Goal: Book appointment/travel/reservation

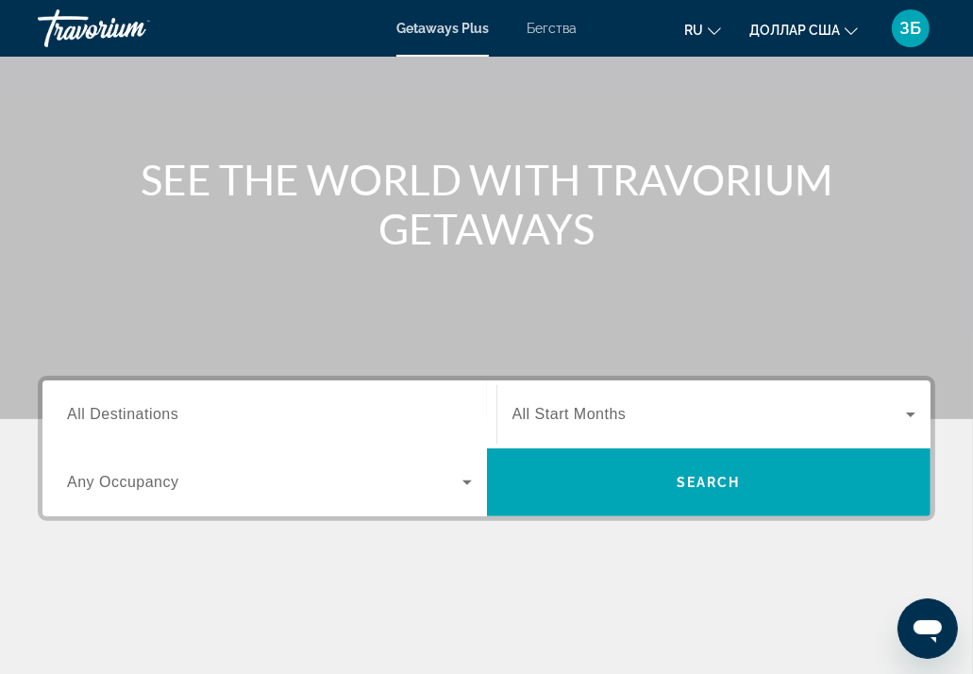
scroll to position [189, 0]
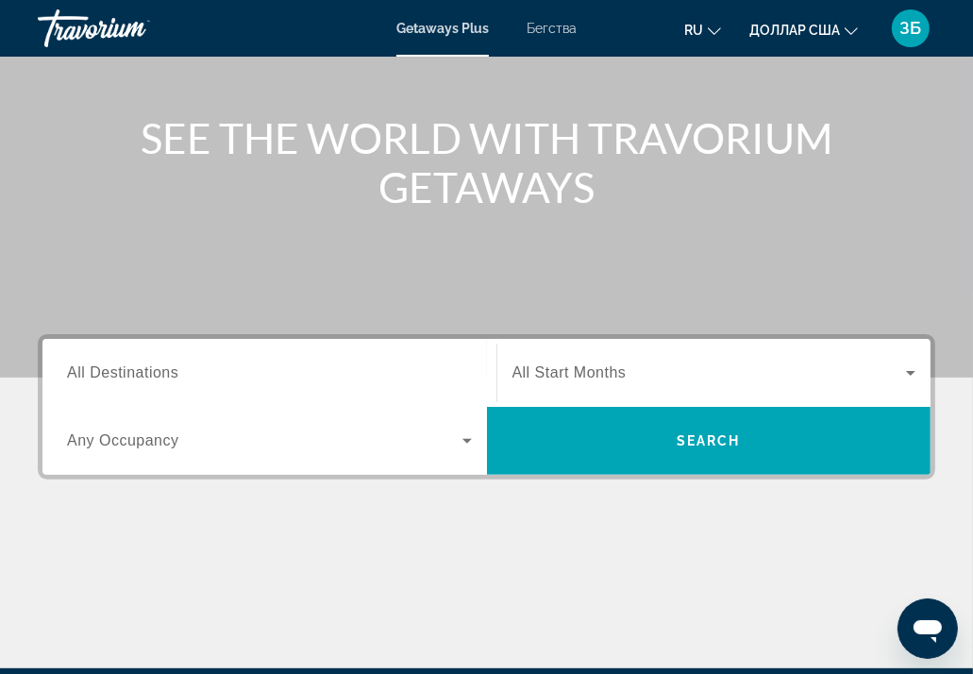
click at [167, 369] on span "All Destinations" at bounding box center [122, 372] width 111 height 16
click at [167, 369] on input "Destination All Destinations" at bounding box center [269, 374] width 405 height 23
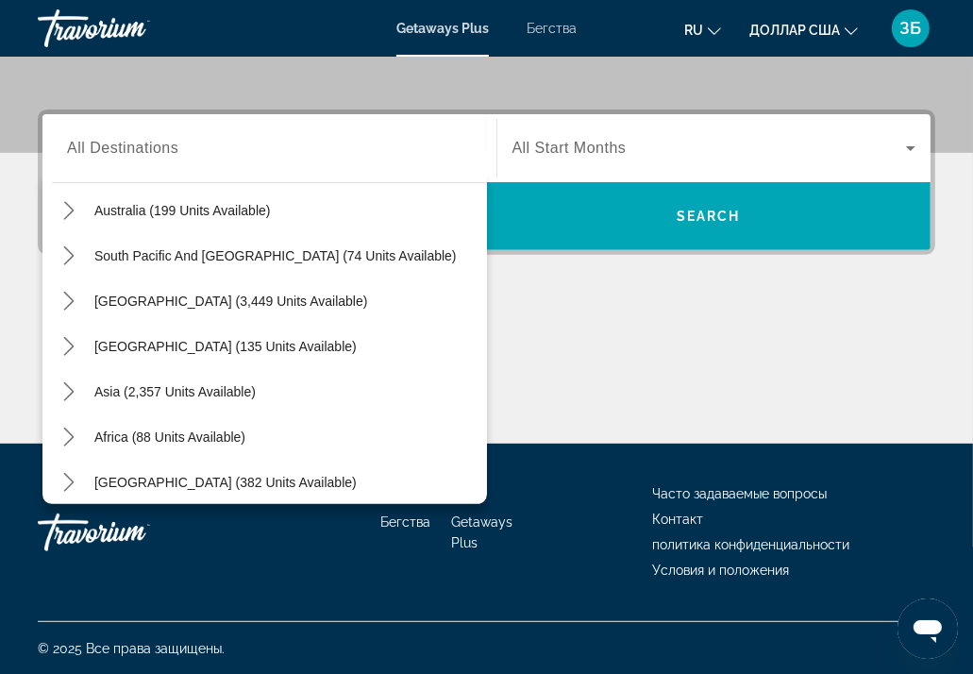
scroll to position [301, 0]
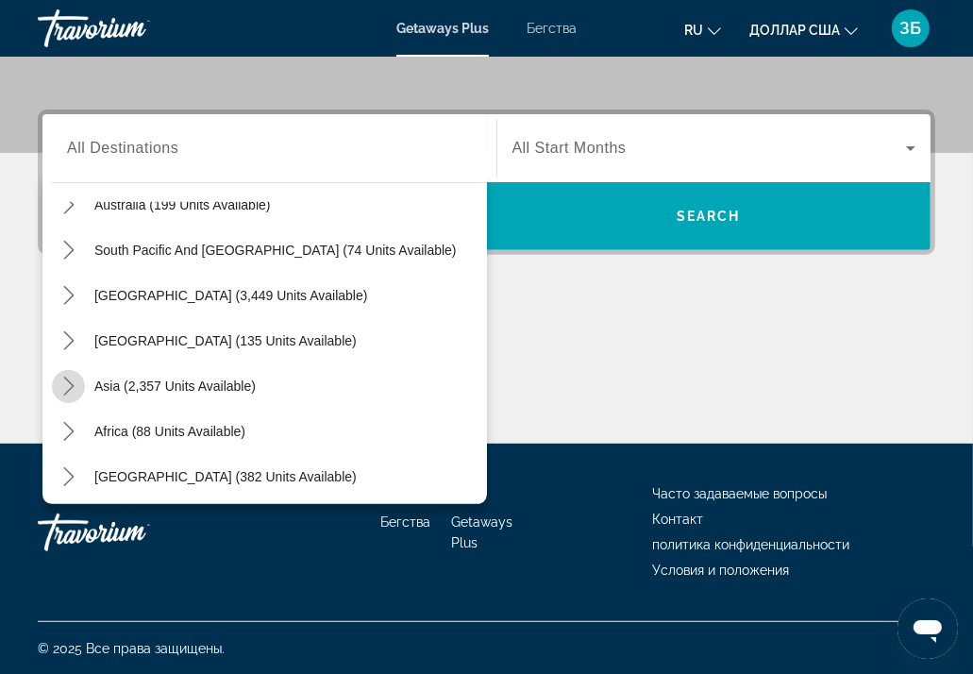
click at [70, 388] on icon "Toggle Asia (2,357 units available) submenu" at bounding box center [68, 386] width 10 height 19
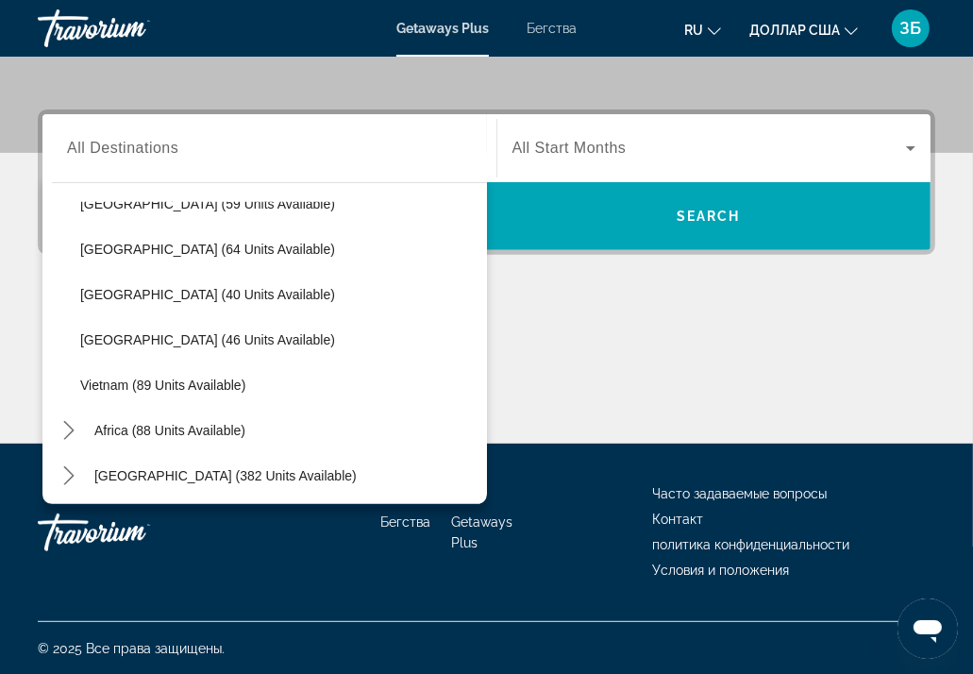
scroll to position [759, 0]
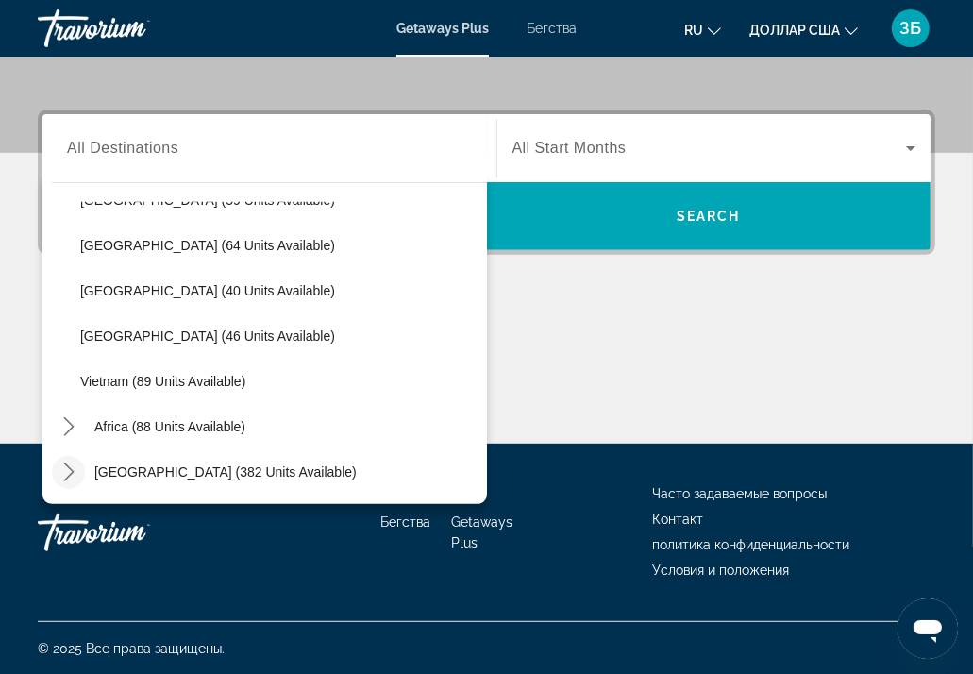
click at [72, 469] on icon "Toggle Middle East (382 units available) submenu" at bounding box center [68, 472] width 19 height 19
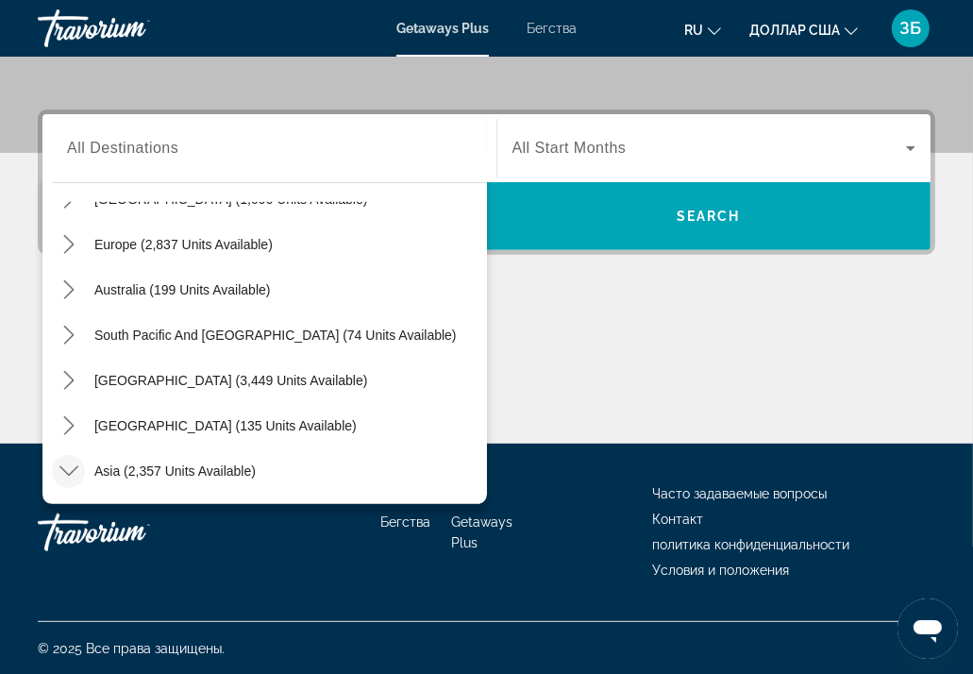
scroll to position [240, 0]
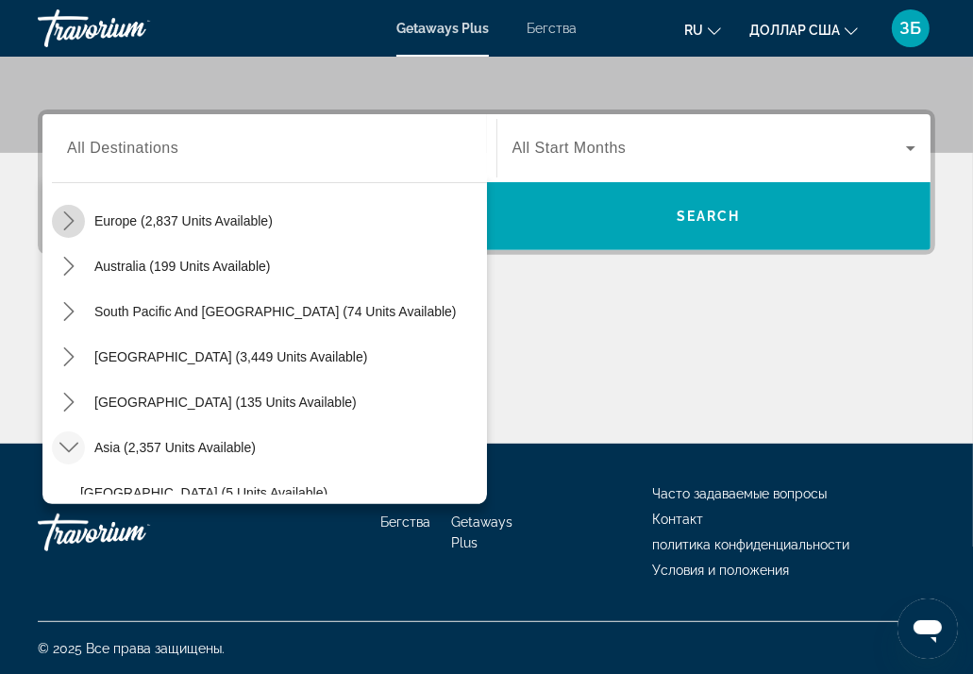
click at [67, 221] on icon "Toggle Europe (2,837 units available) submenu" at bounding box center [68, 220] width 19 height 19
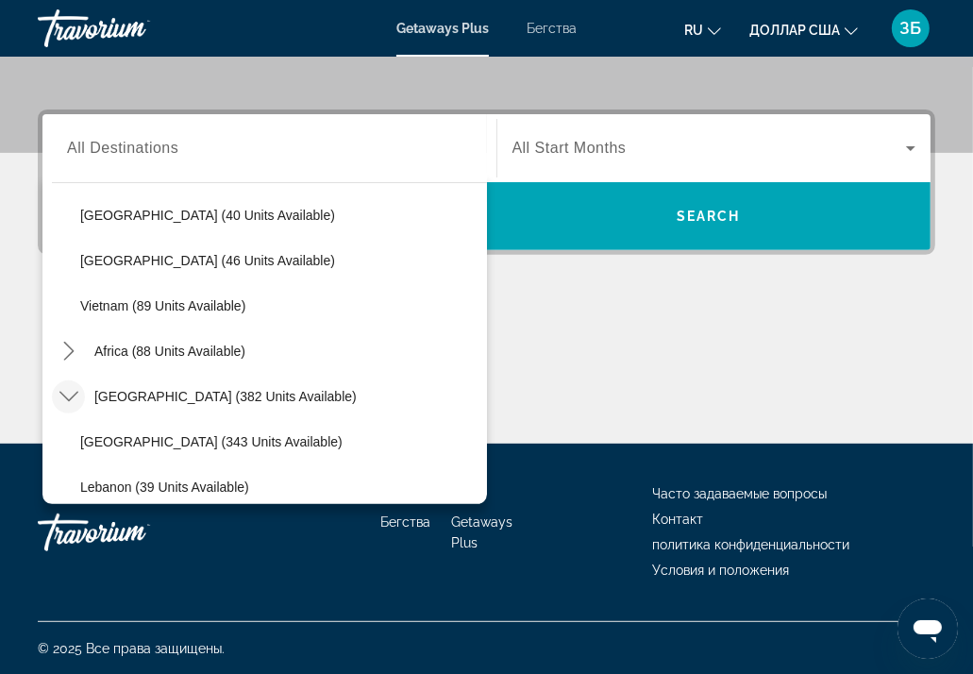
scroll to position [1665, 0]
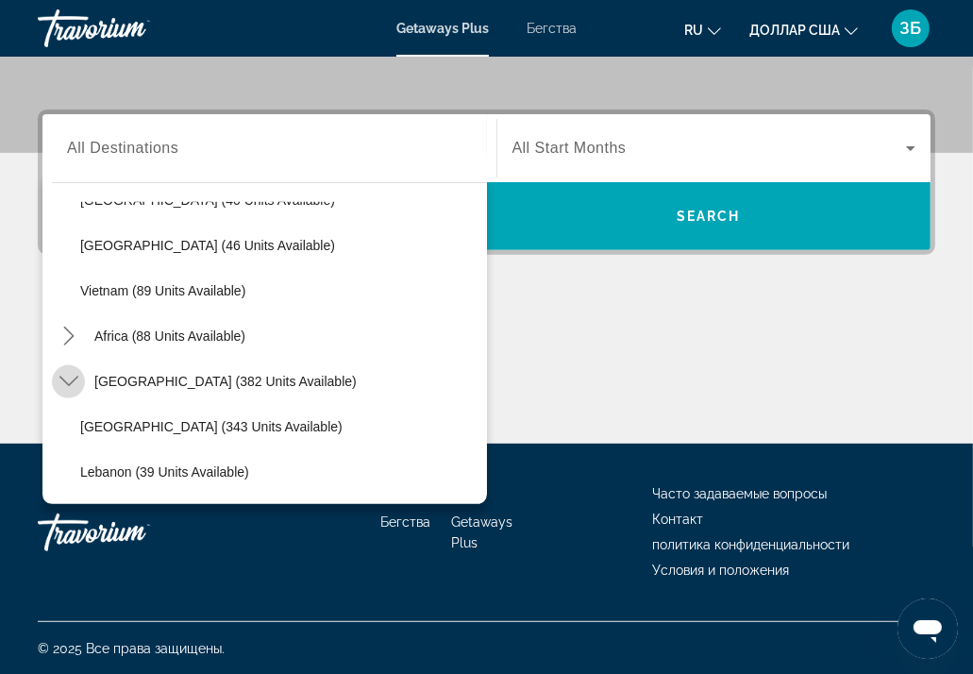
click at [64, 377] on icon "Toggle Middle East (382 units available) submenu" at bounding box center [68, 381] width 19 height 19
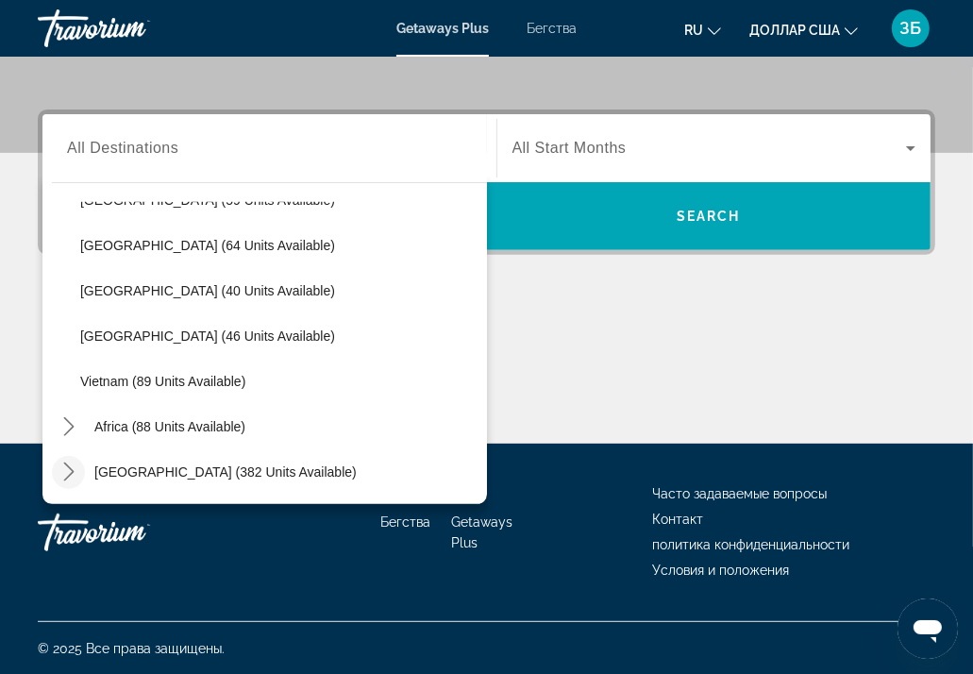
scroll to position [1575, 0]
click at [68, 466] on icon "Toggle Middle East (382 units available) submenu" at bounding box center [68, 472] width 10 height 19
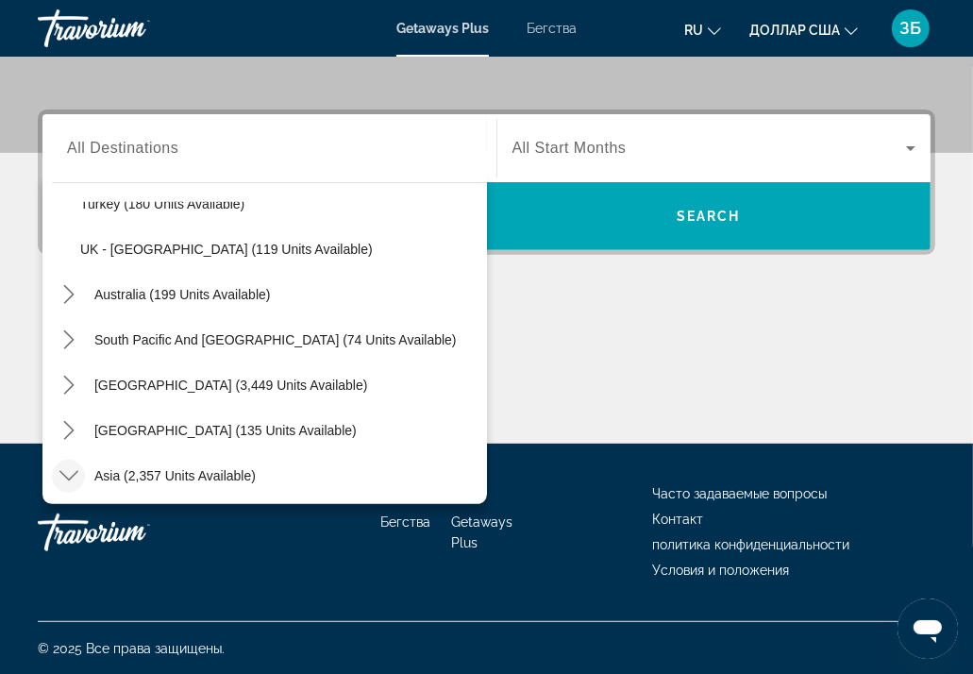
scroll to position [1016, 0]
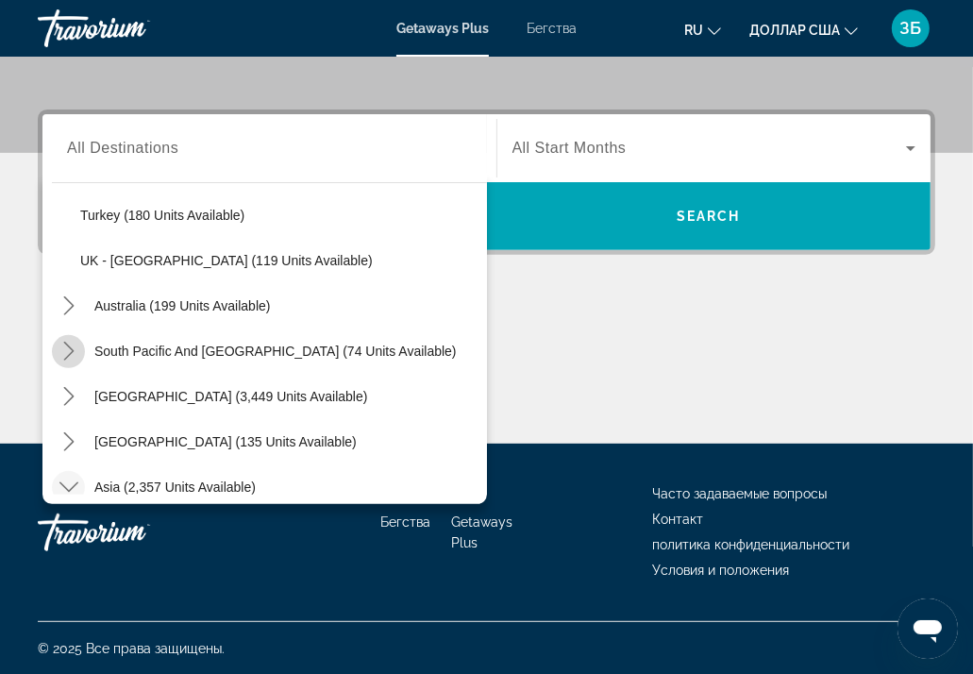
click at [62, 348] on icon "Toggle South Pacific and Oceania (74 units available) submenu" at bounding box center [68, 351] width 19 height 19
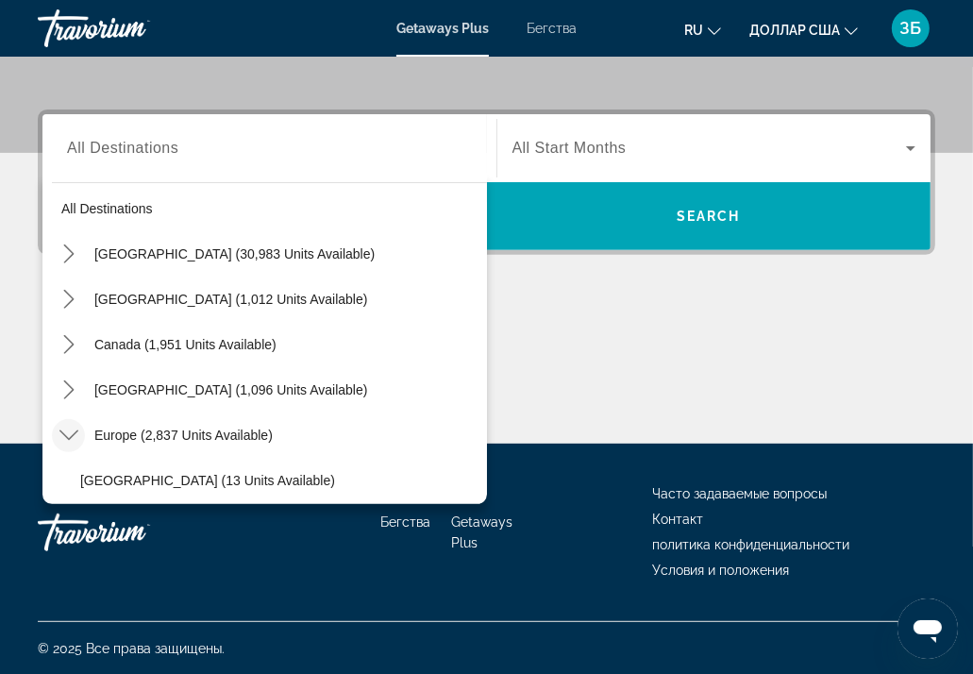
scroll to position [7, 0]
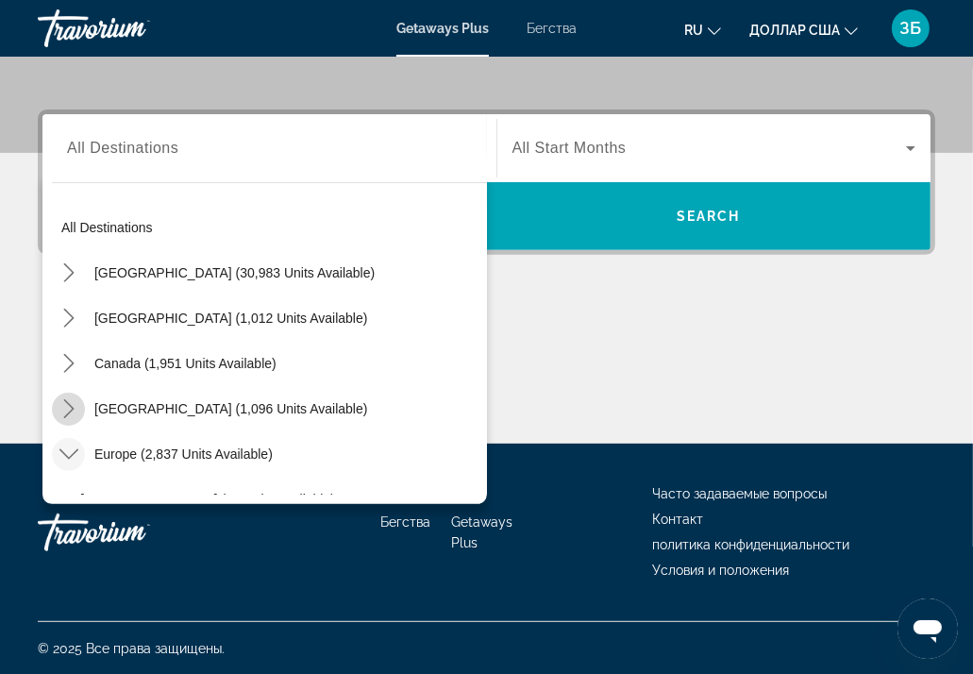
click at [67, 405] on icon "Toggle Caribbean & Atlantic Islands (1,096 units available) submenu" at bounding box center [68, 408] width 19 height 19
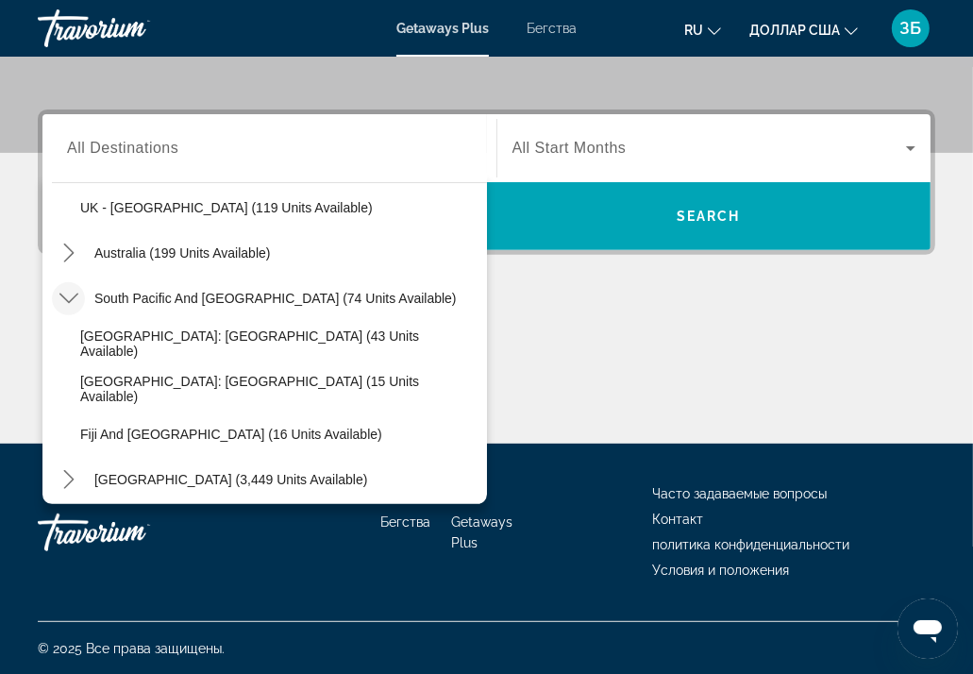
scroll to position [1316, 0]
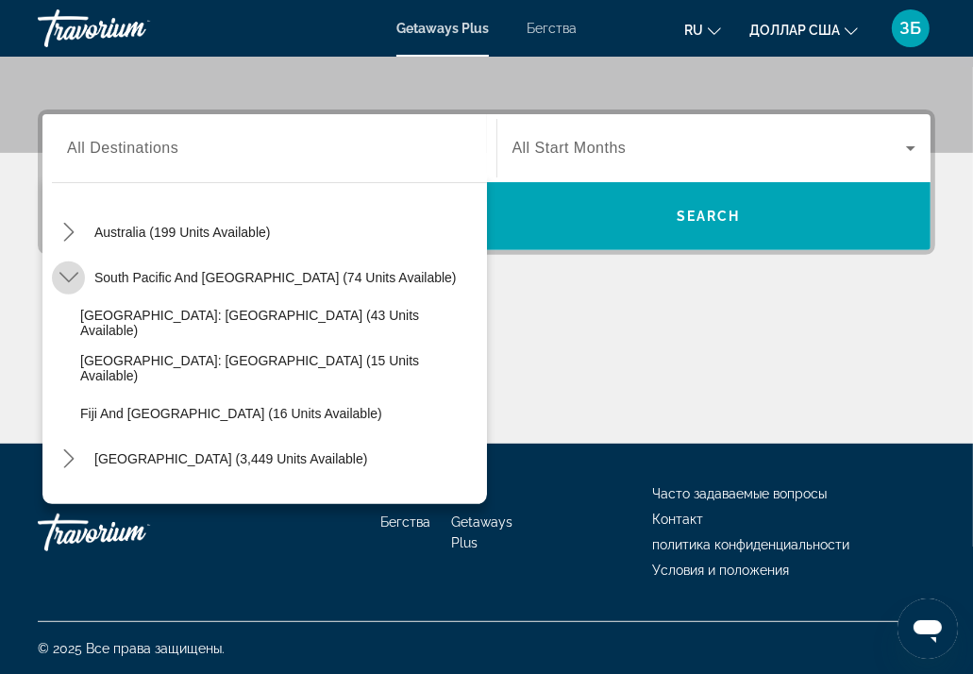
click at [61, 278] on icon "Toggle South Pacific and Oceania (74 units available) submenu" at bounding box center [68, 277] width 19 height 19
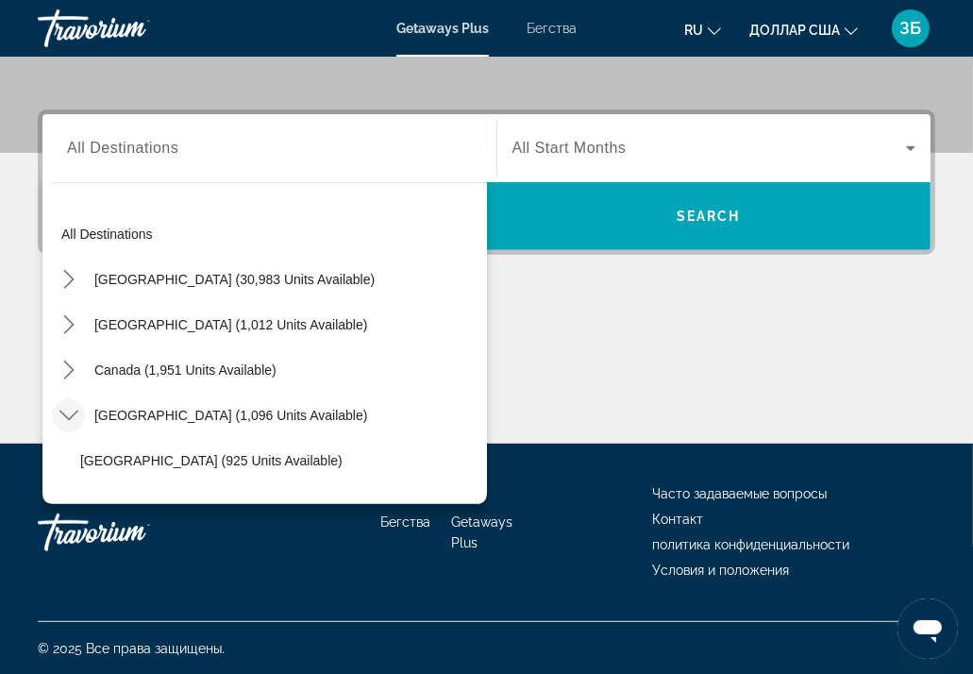
scroll to position [0, 0]
click at [545, 30] on font "Бегства" at bounding box center [552, 28] width 50 height 15
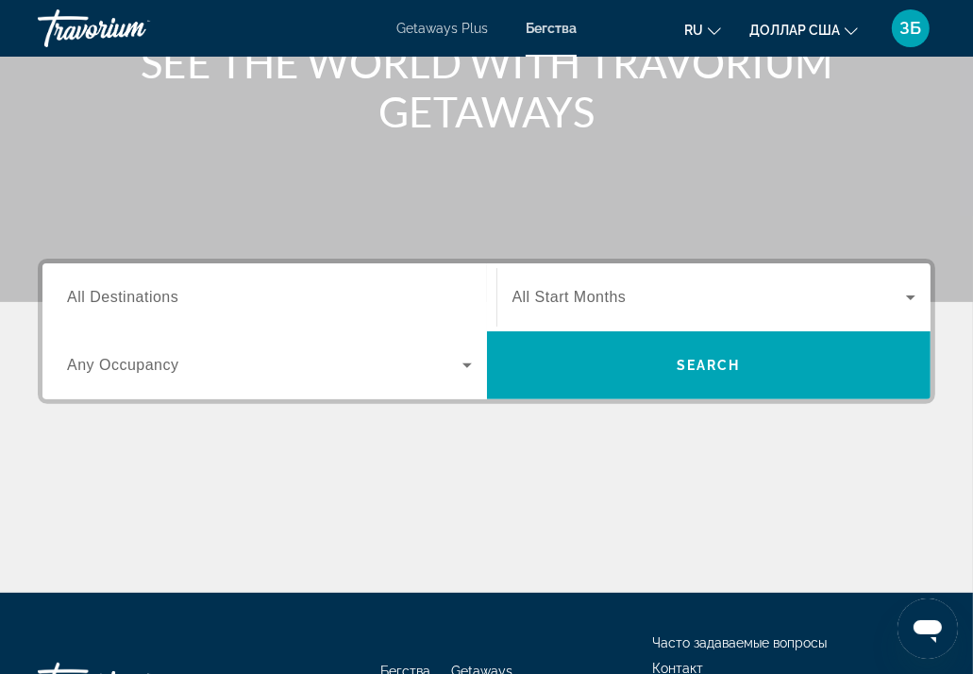
scroll to position [283, 0]
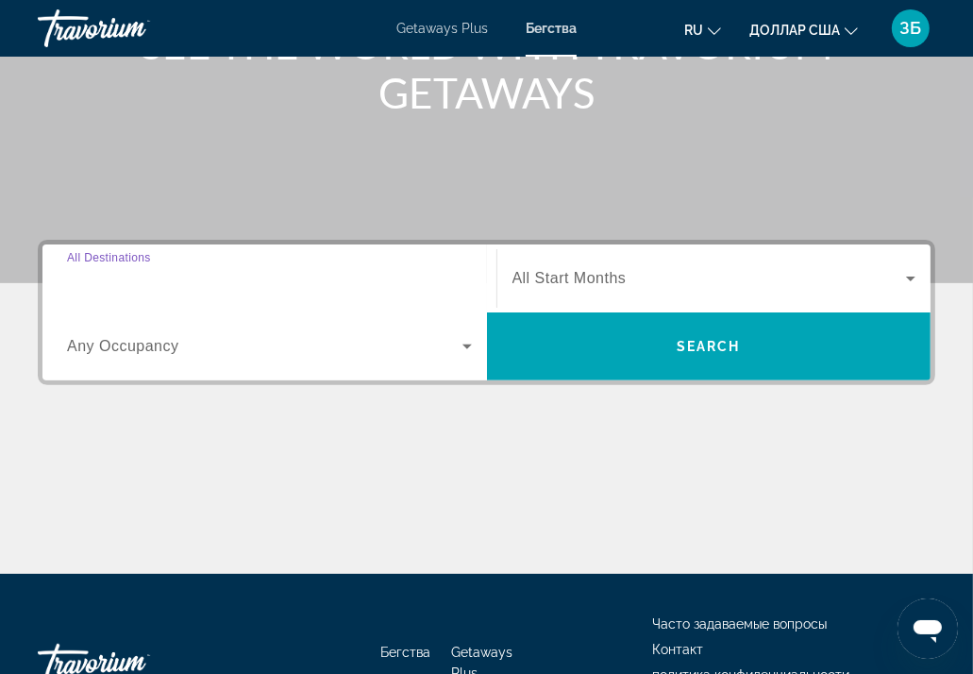
click at [181, 270] on input "Destination All Destinations" at bounding box center [269, 279] width 405 height 23
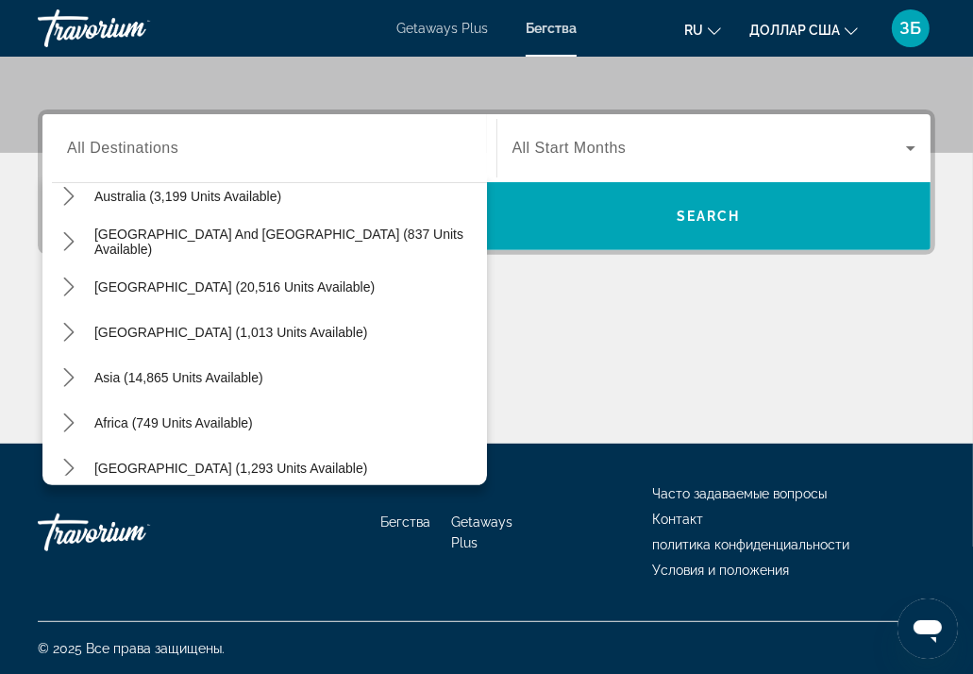
scroll to position [306, 0]
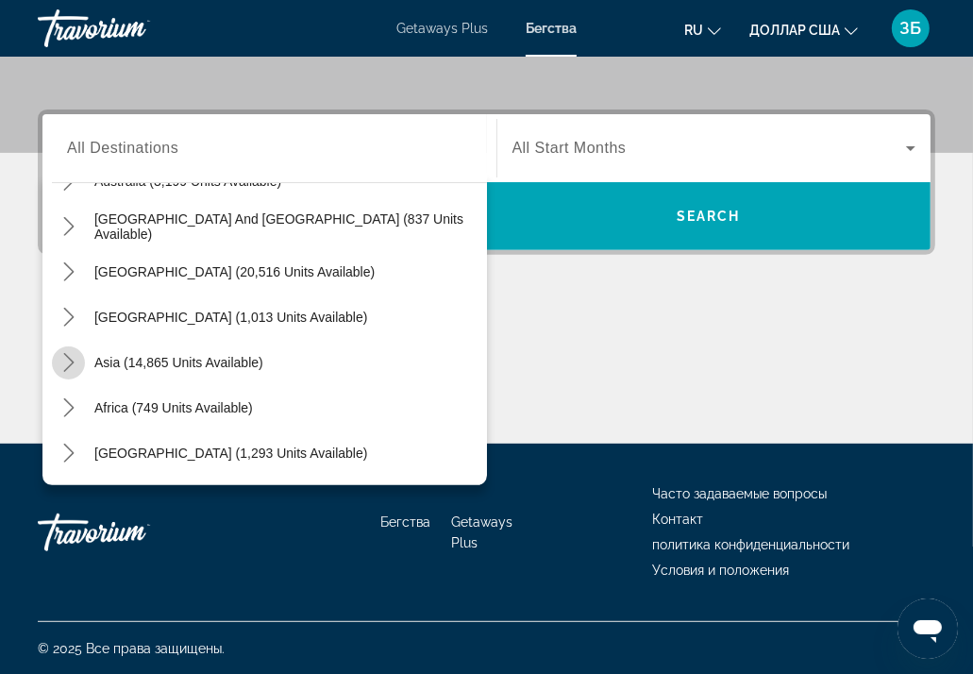
click at [67, 359] on icon "Toggle Asia (14,865 units available) submenu" at bounding box center [68, 362] width 19 height 19
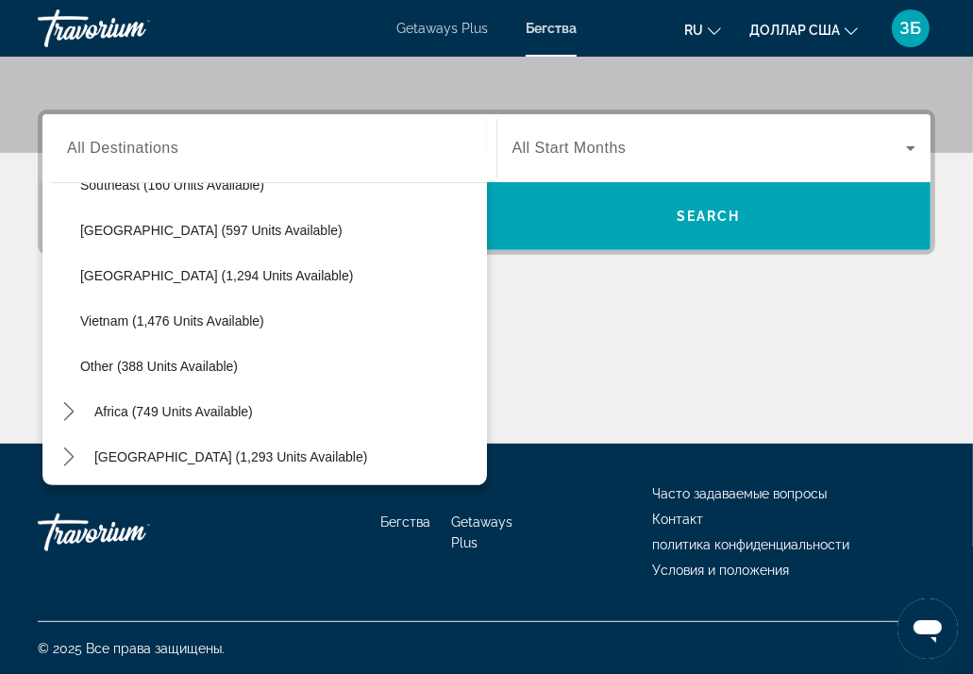
scroll to position [986, 0]
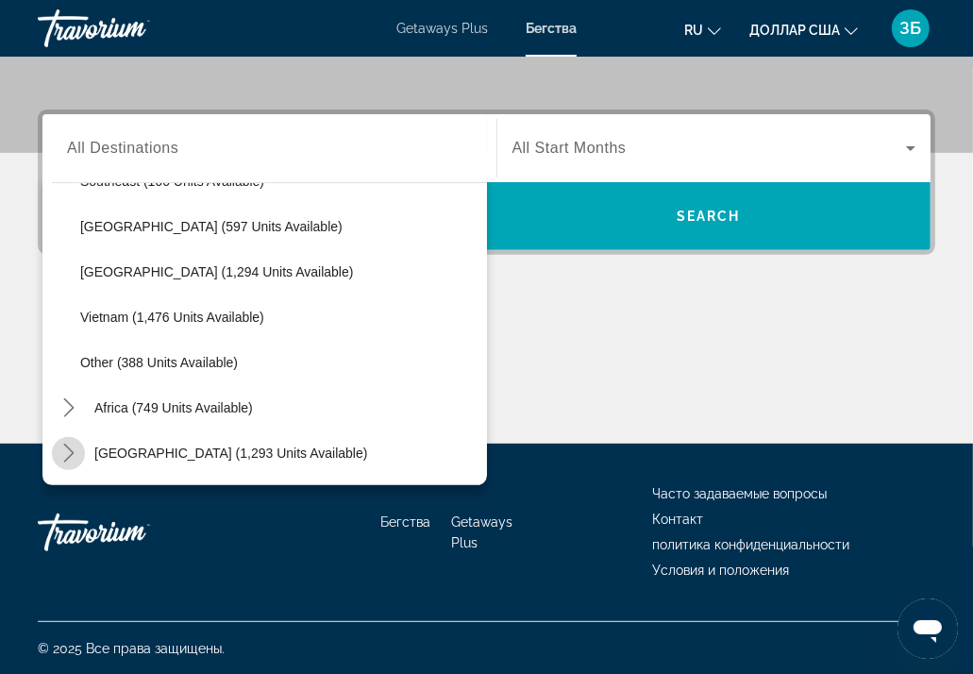
click at [68, 457] on icon "Toggle Middle East (1,293 units available) submenu" at bounding box center [68, 453] width 10 height 19
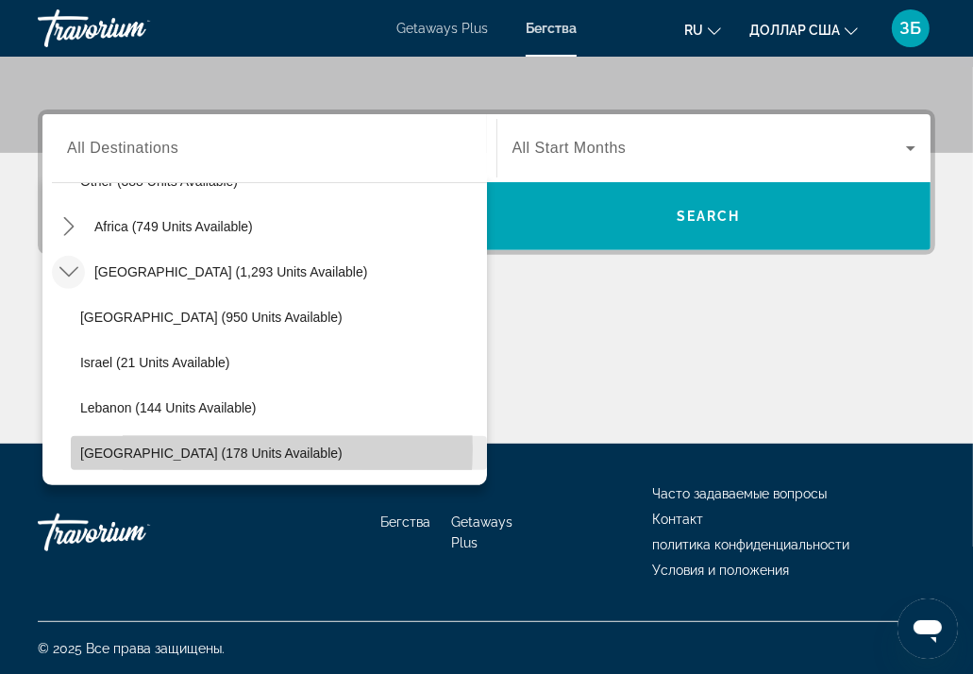
click at [177, 448] on span "[GEOGRAPHIC_DATA] (178 units available)" at bounding box center [211, 453] width 262 height 15
type input "**********"
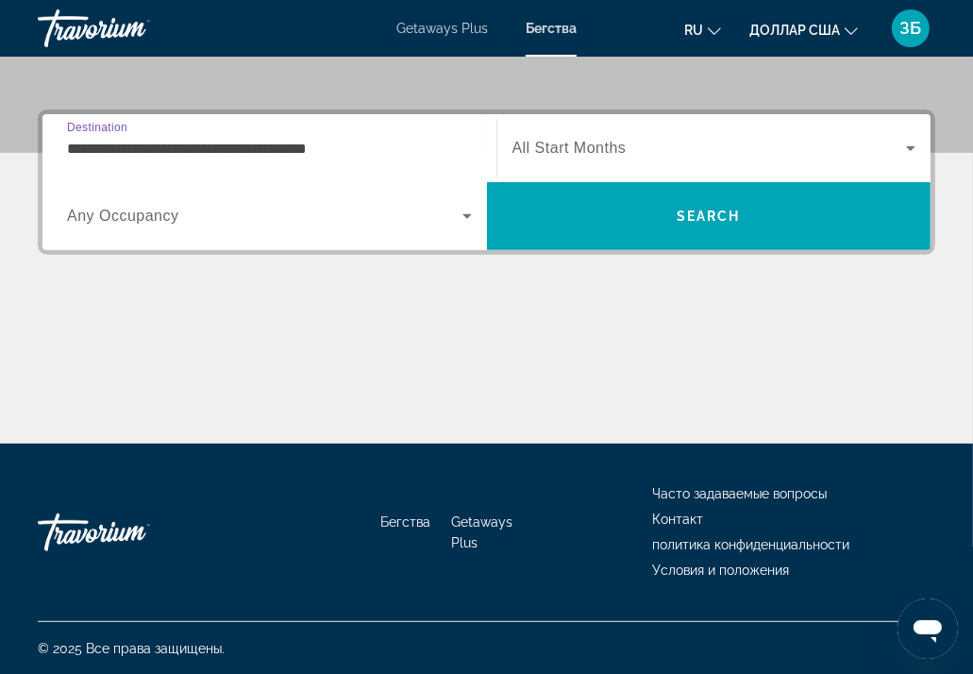
click at [570, 140] on span "All Start Months" at bounding box center [570, 148] width 114 height 16
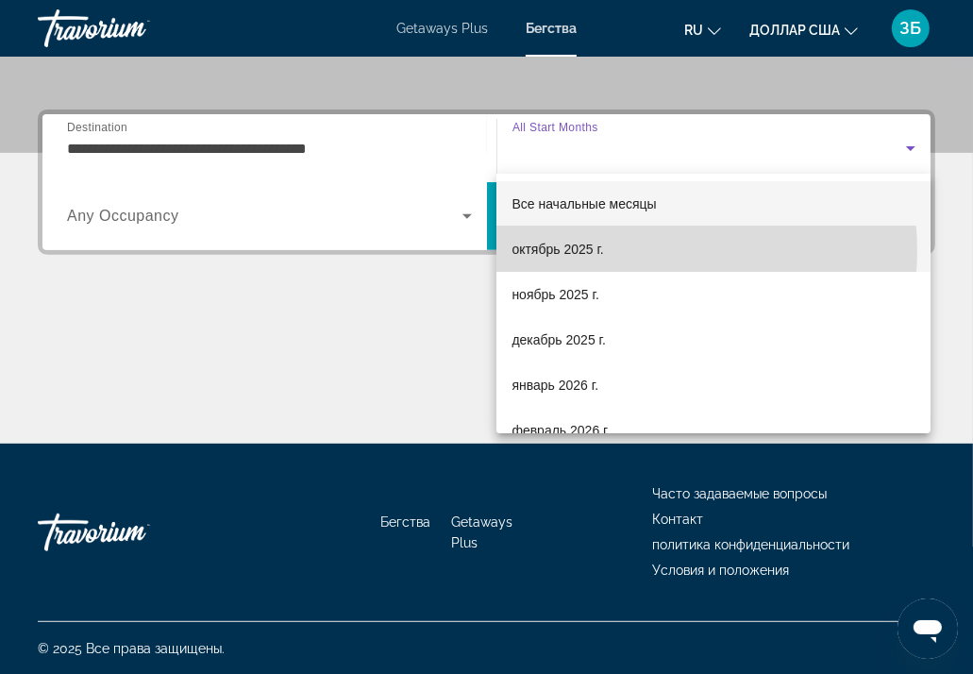
click at [621, 250] on mat-option "октябрь 2025 г." at bounding box center [714, 249] width 434 height 45
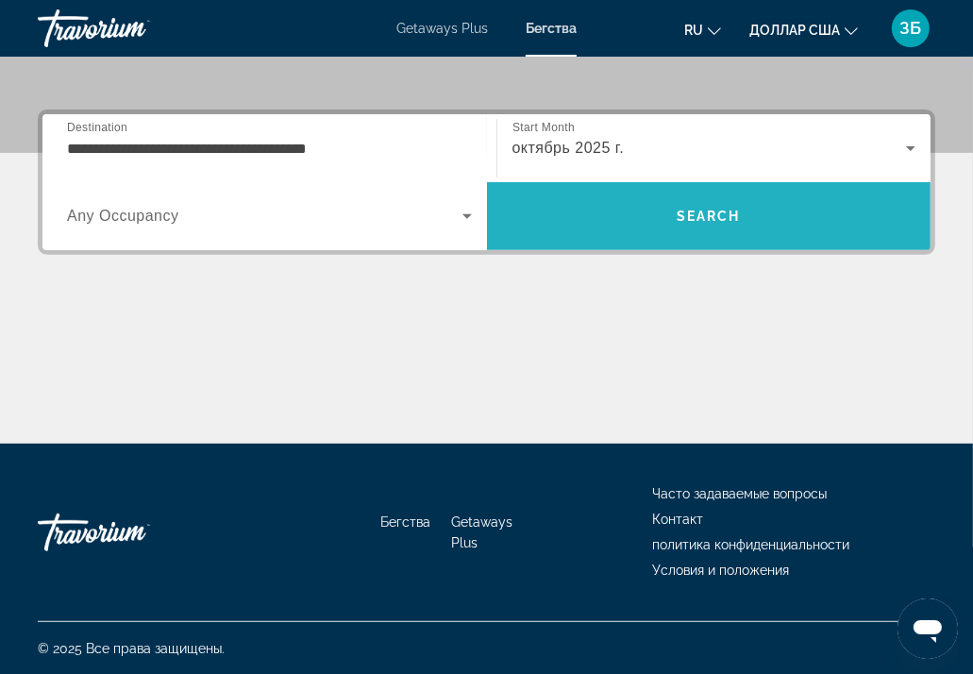
click at [700, 216] on span "Search" at bounding box center [709, 216] width 64 height 15
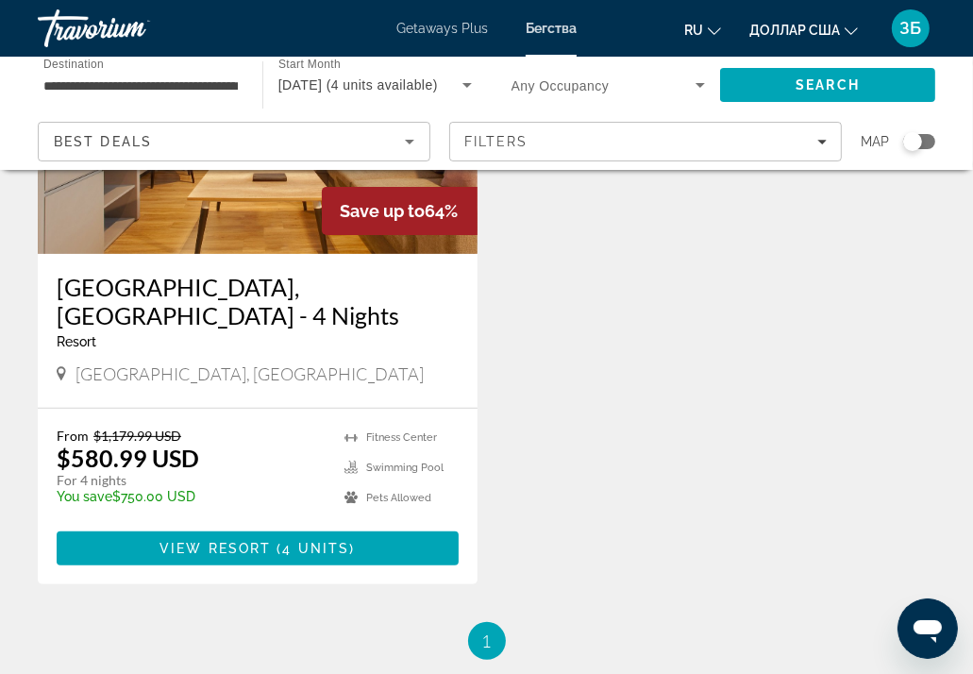
scroll to position [283, 0]
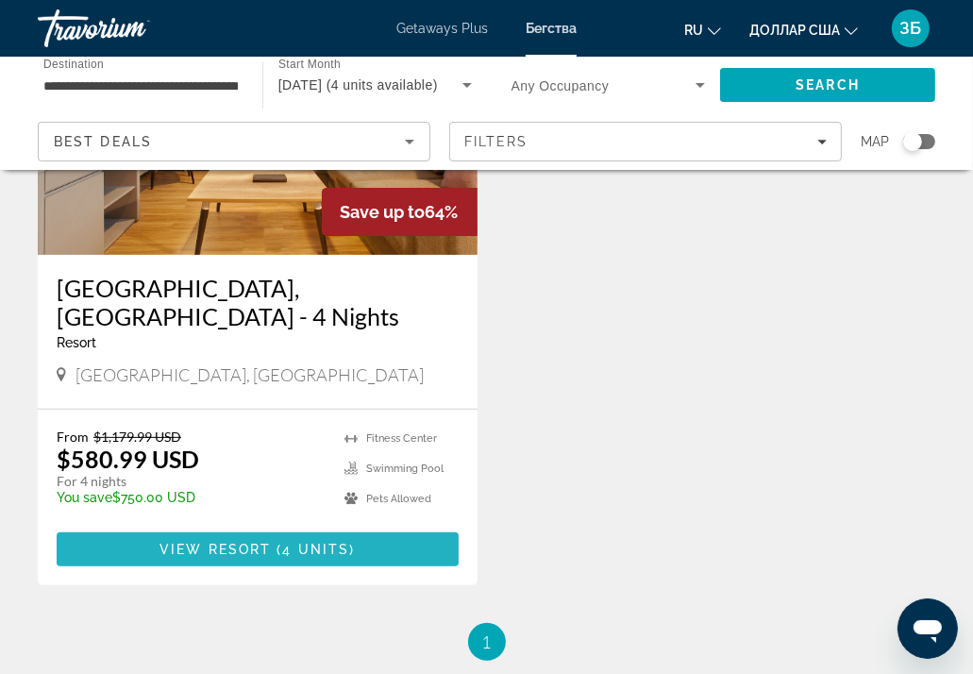
click at [259, 542] on span "View Resort" at bounding box center [215, 549] width 111 height 15
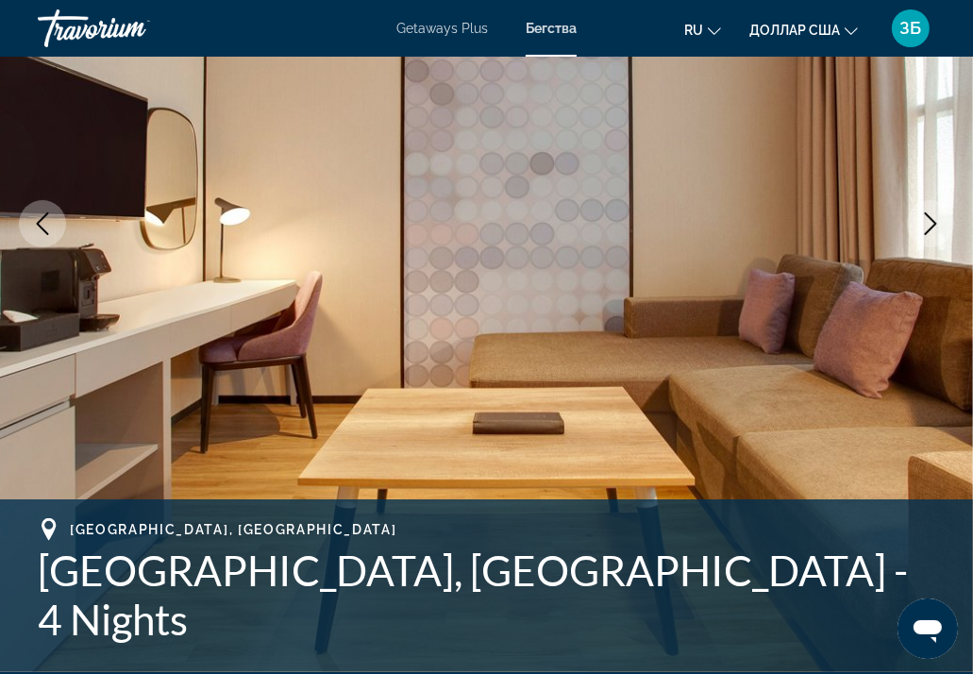
scroll to position [283, 0]
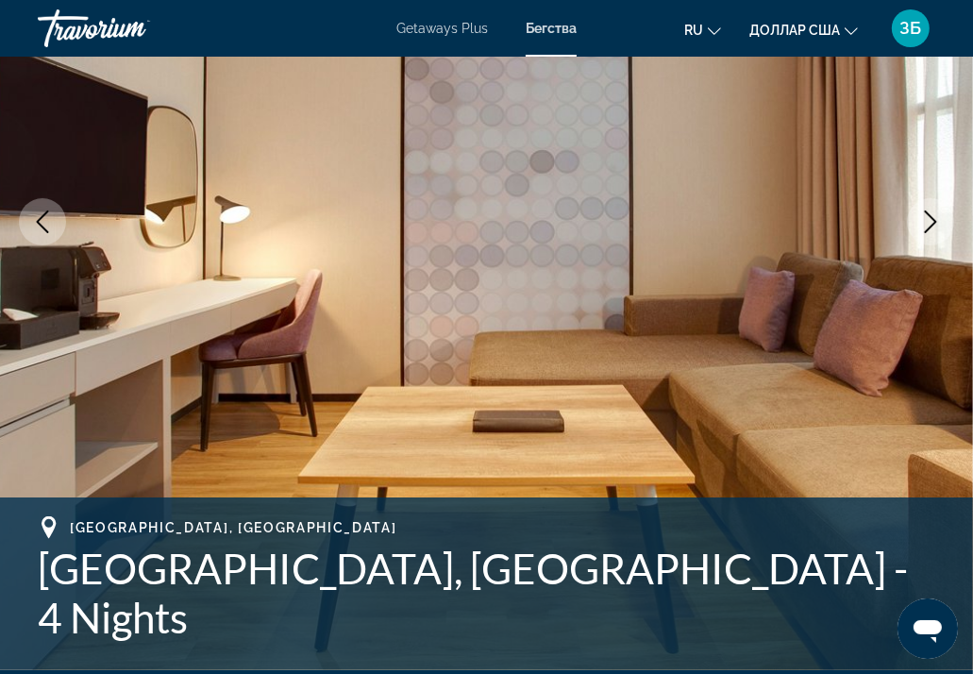
click at [929, 220] on icon "Next image" at bounding box center [930, 222] width 23 height 23
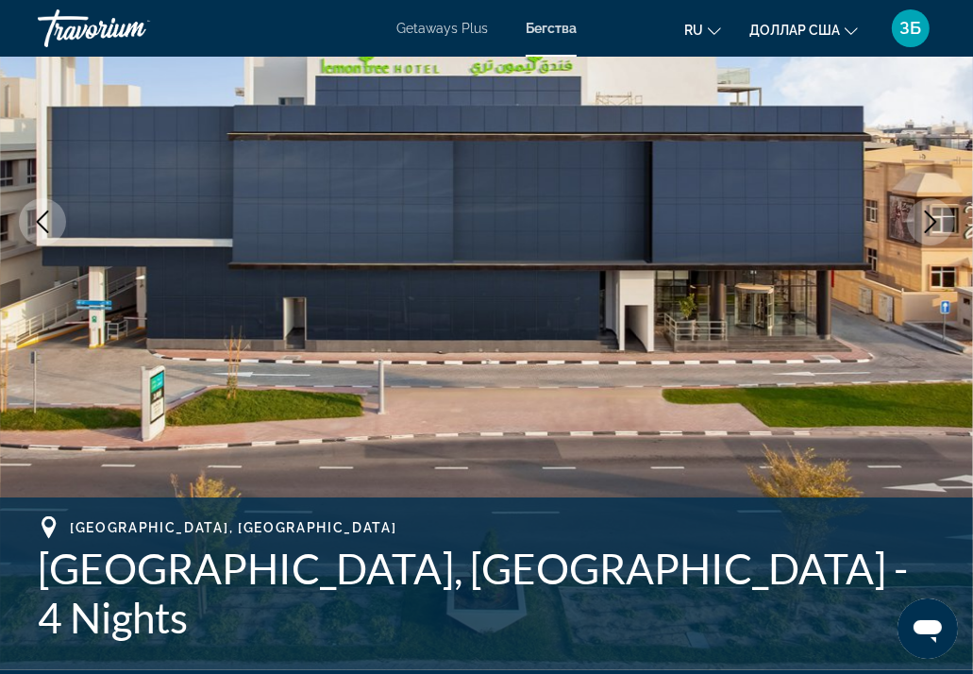
click at [929, 220] on icon "Next image" at bounding box center [930, 222] width 23 height 23
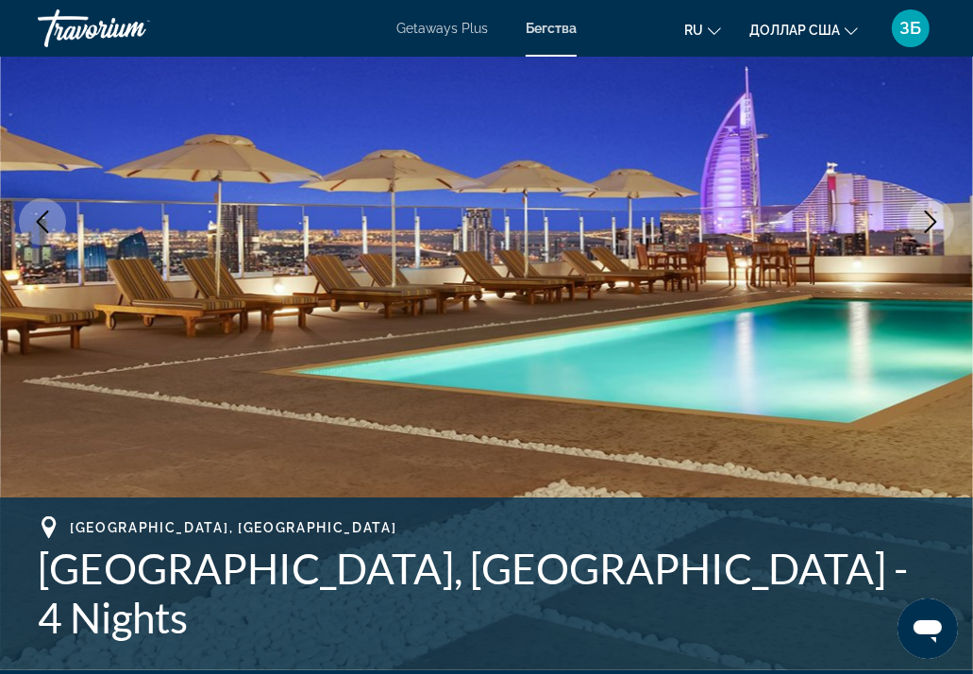
click at [929, 220] on icon "Next image" at bounding box center [930, 222] width 23 height 23
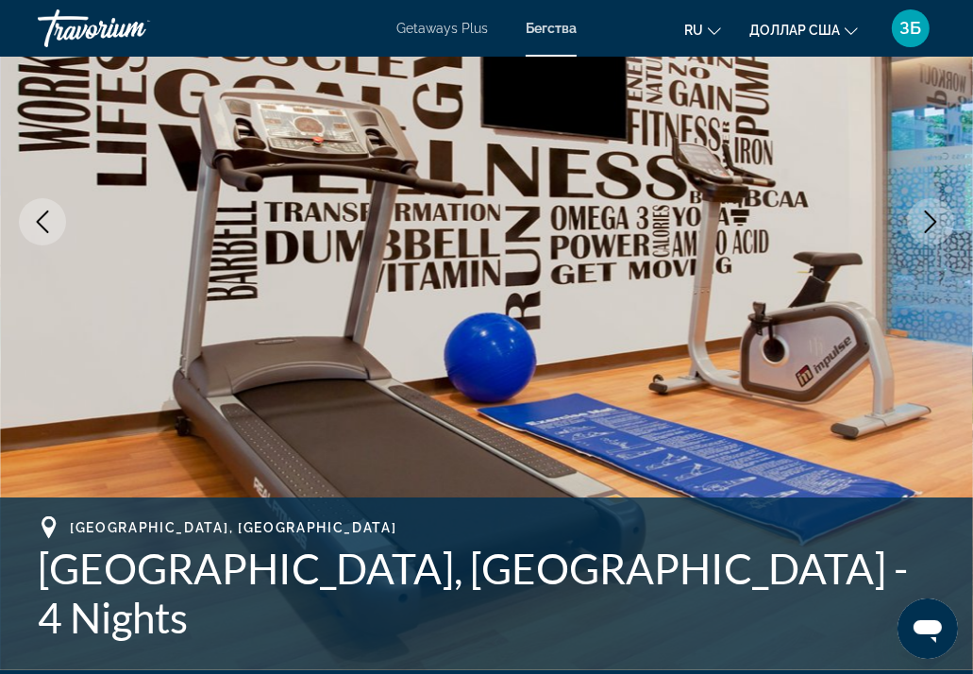
click at [929, 220] on icon "Next image" at bounding box center [930, 222] width 23 height 23
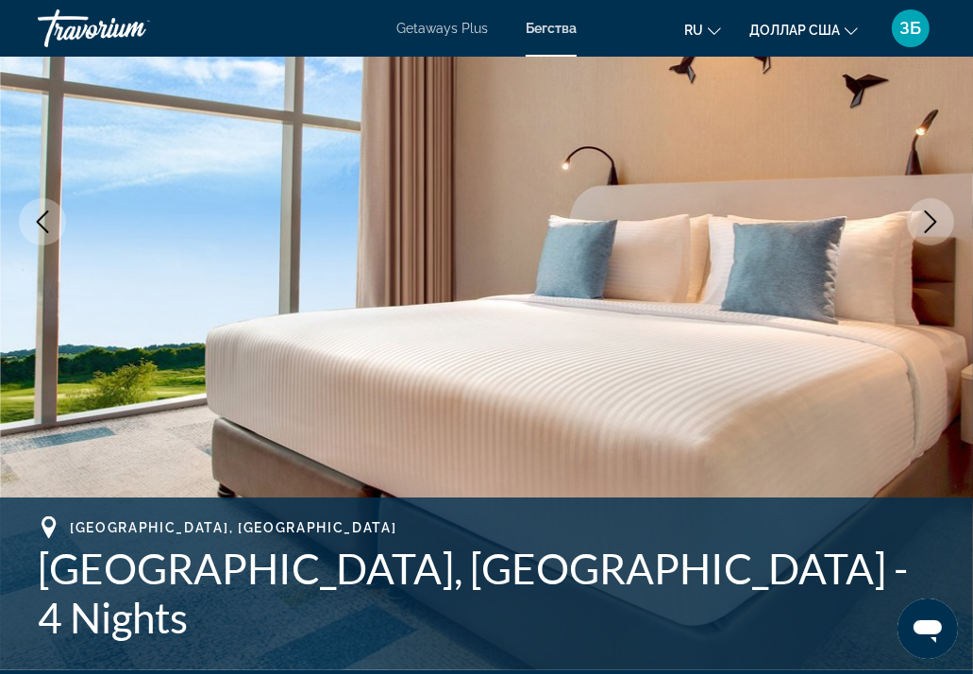
click at [929, 220] on icon "Next image" at bounding box center [930, 222] width 23 height 23
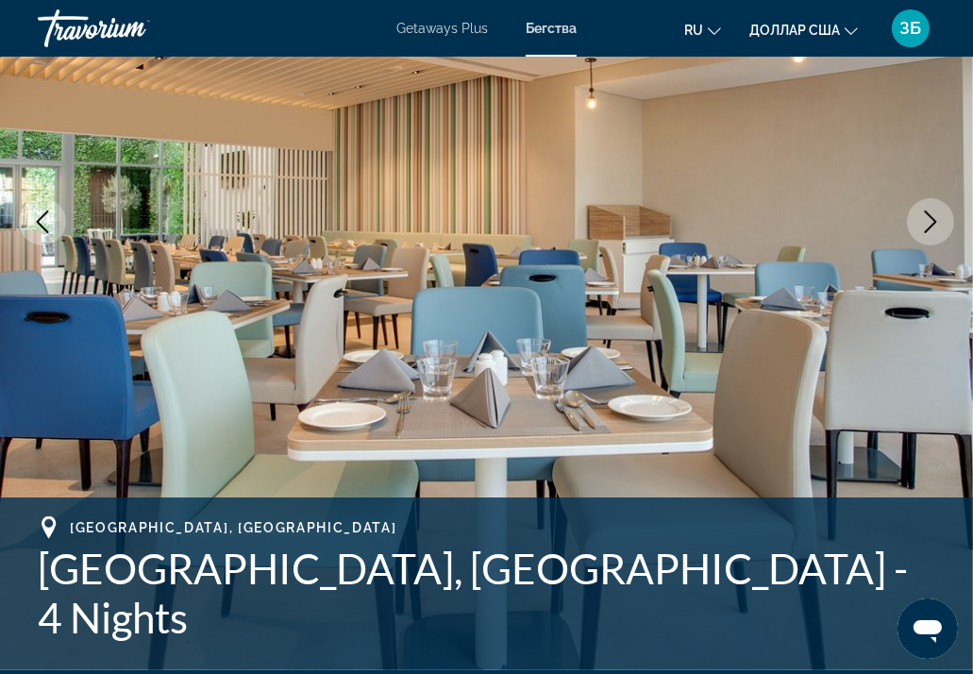
click at [929, 220] on icon "Next image" at bounding box center [930, 222] width 23 height 23
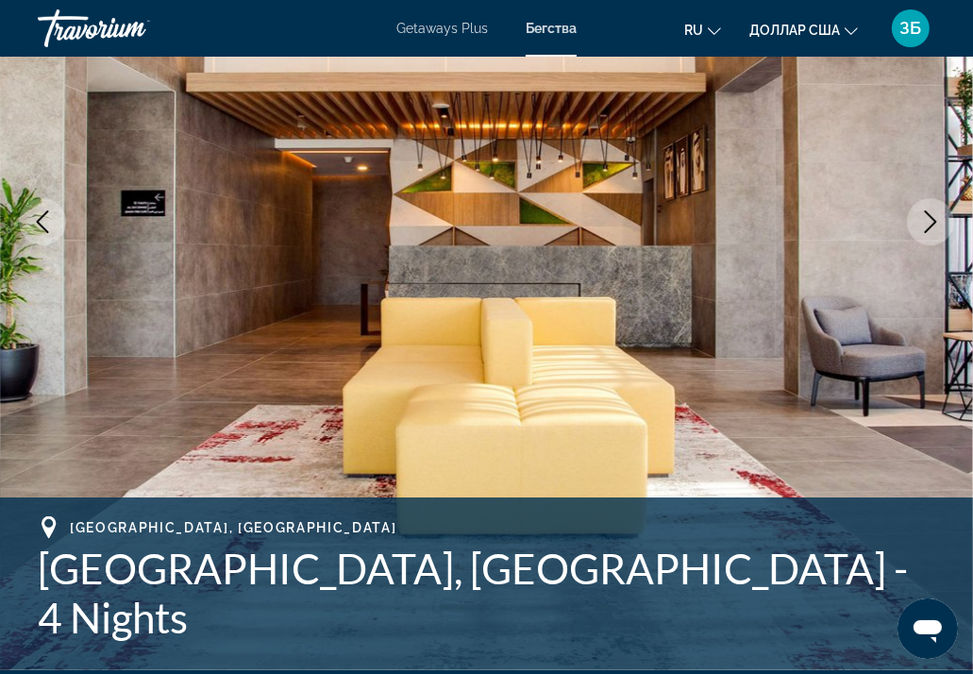
click at [929, 220] on icon "Next image" at bounding box center [930, 222] width 23 height 23
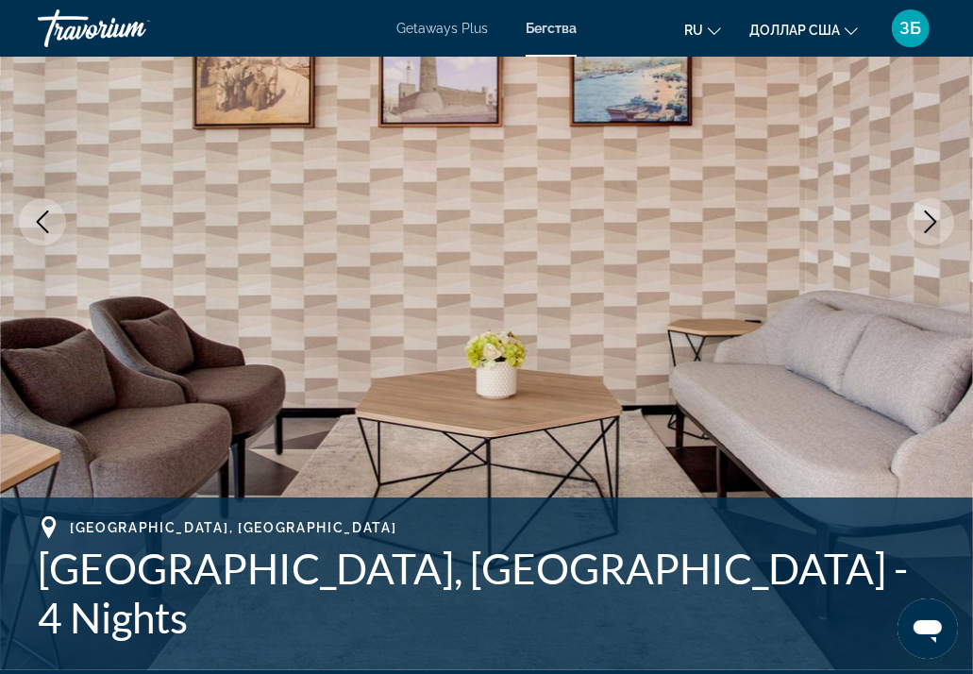
click at [927, 221] on icon "Next image" at bounding box center [930, 222] width 23 height 23
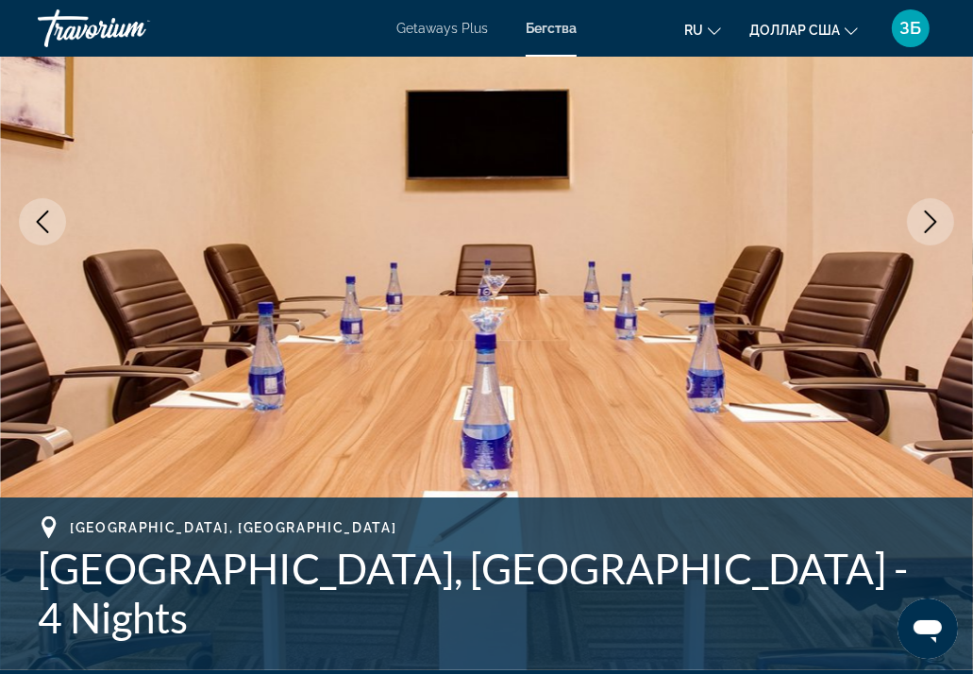
click at [925, 221] on icon "Next image" at bounding box center [930, 222] width 23 height 23
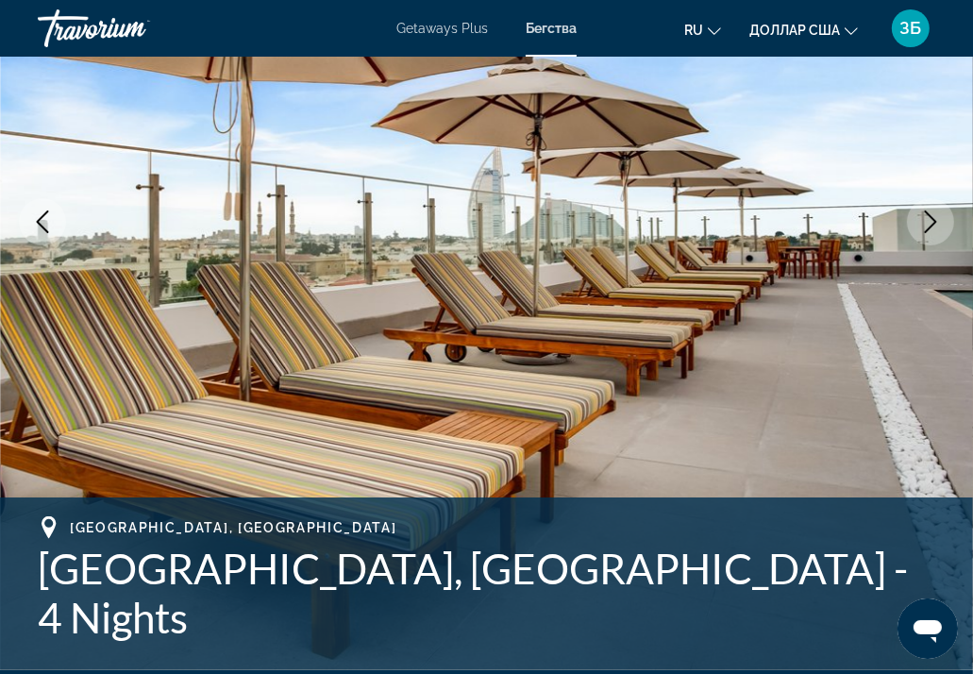
click at [925, 220] on icon "Next image" at bounding box center [930, 222] width 23 height 23
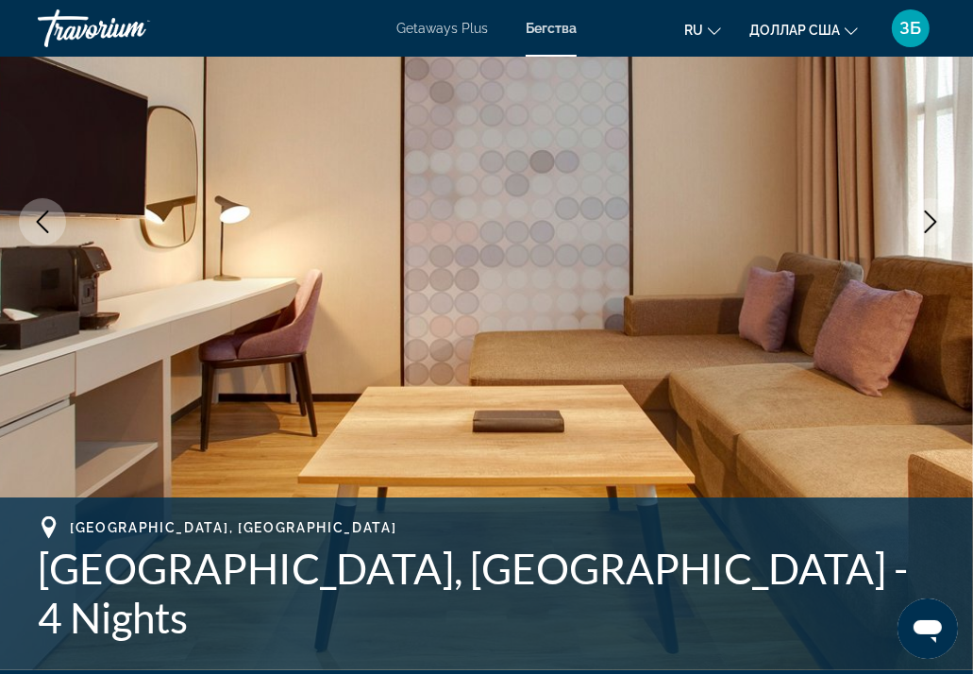
click at [925, 220] on icon "Next image" at bounding box center [930, 222] width 23 height 23
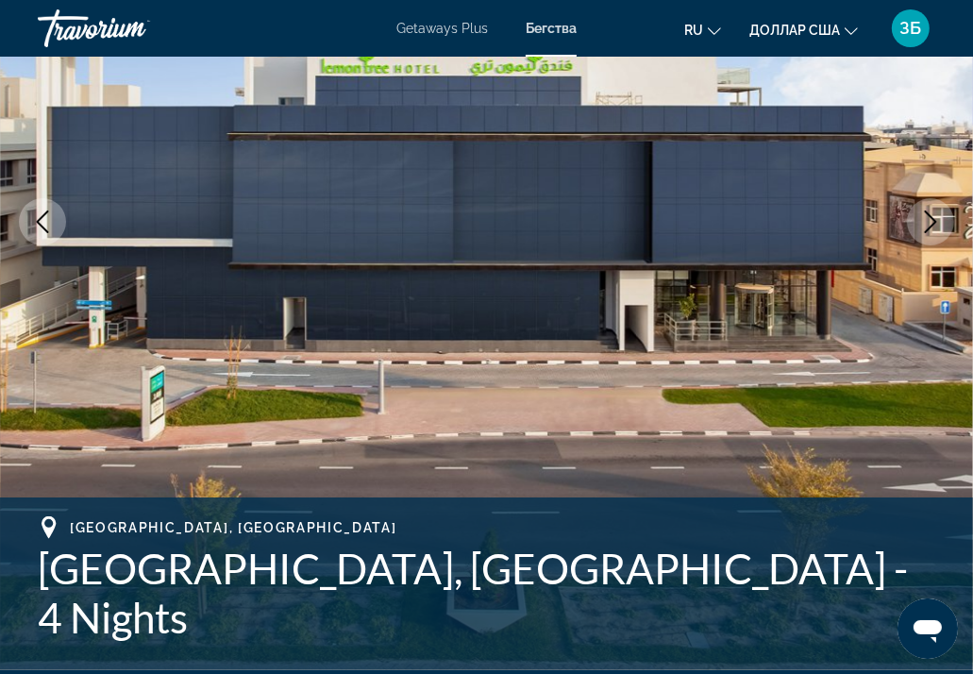
click at [925, 220] on icon "Next image" at bounding box center [930, 222] width 23 height 23
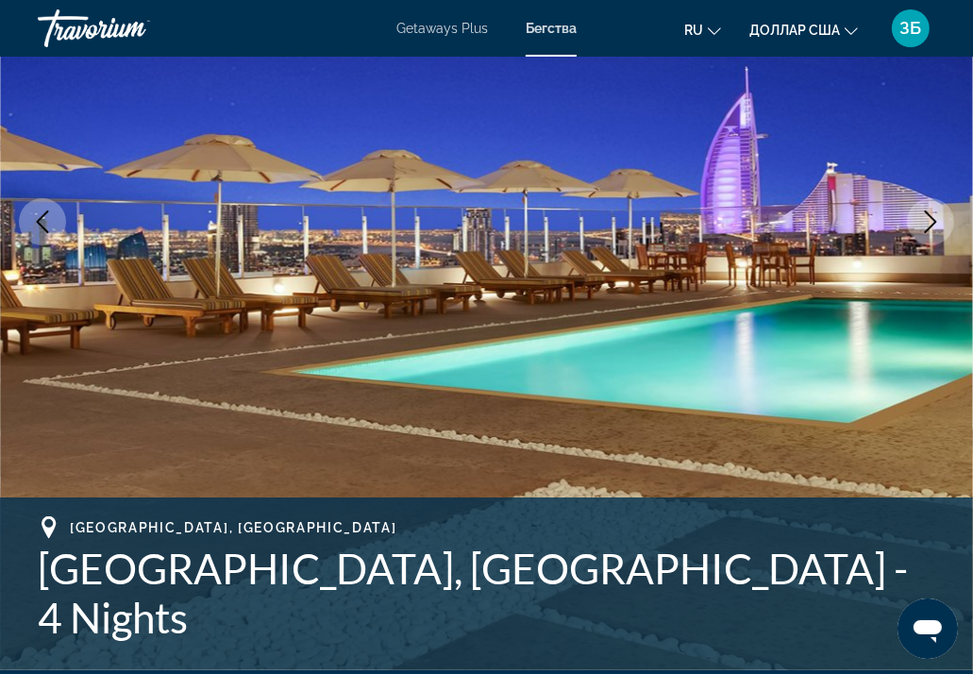
click at [925, 220] on icon "Next image" at bounding box center [930, 222] width 23 height 23
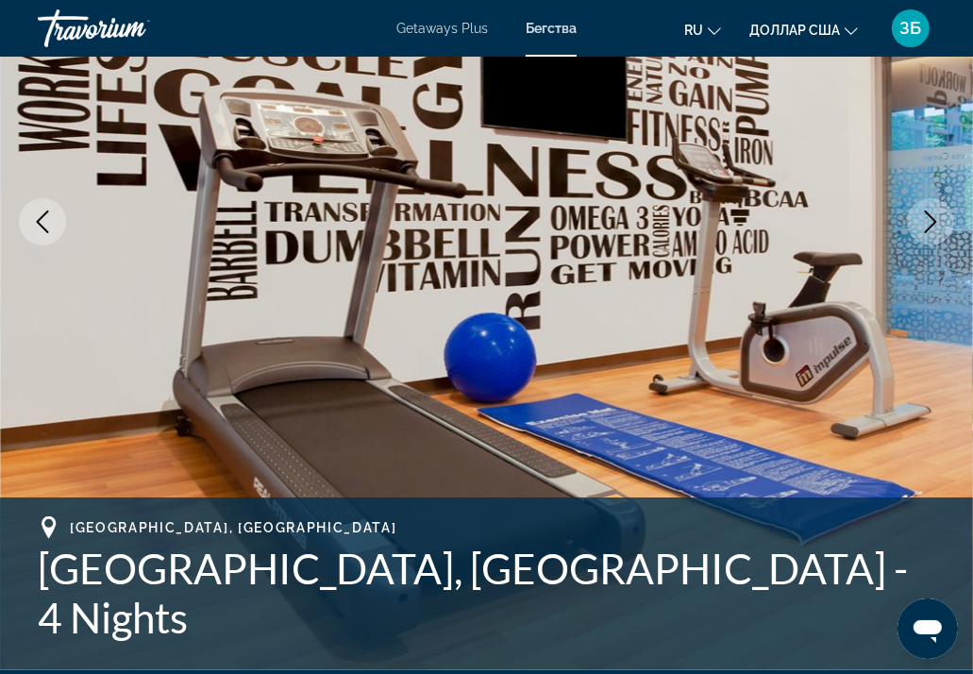
click at [925, 220] on icon "Next image" at bounding box center [930, 222] width 23 height 23
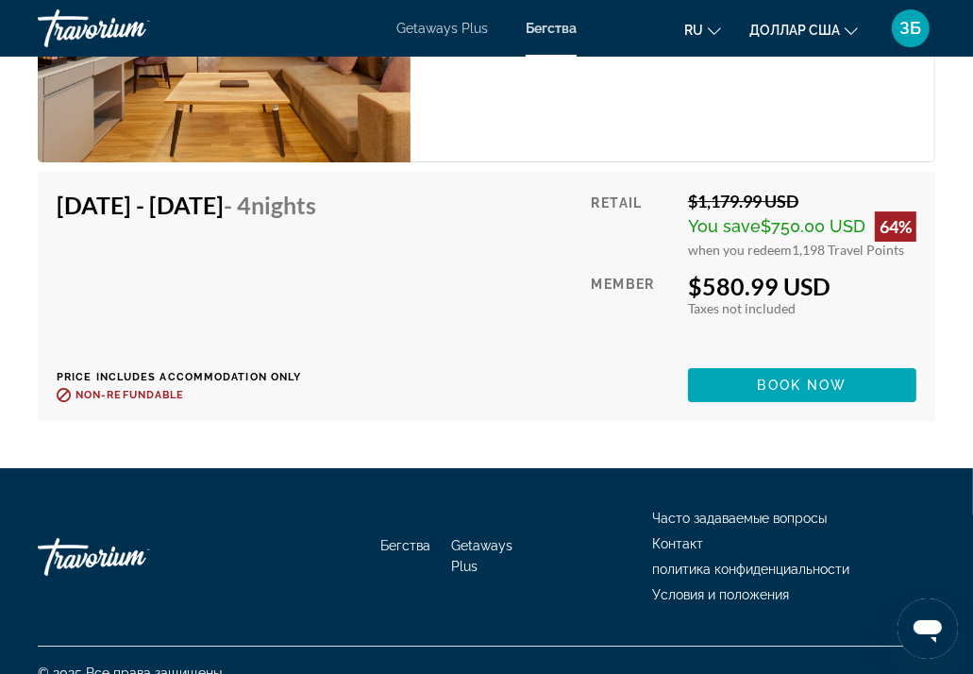
scroll to position [4289, 0]
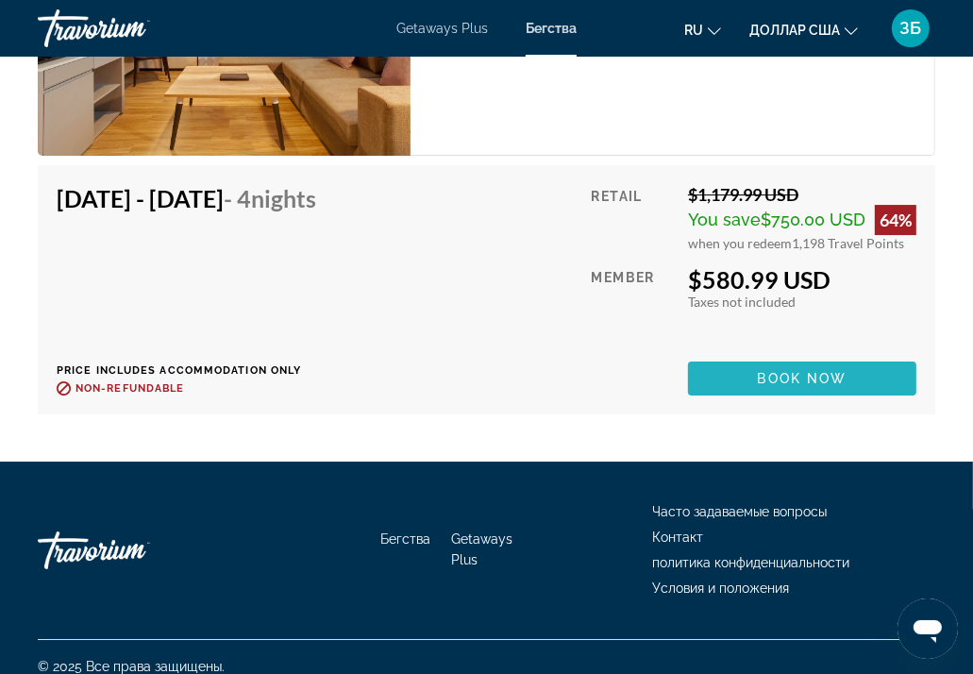
click at [823, 371] on span "Book now" at bounding box center [803, 378] width 90 height 15
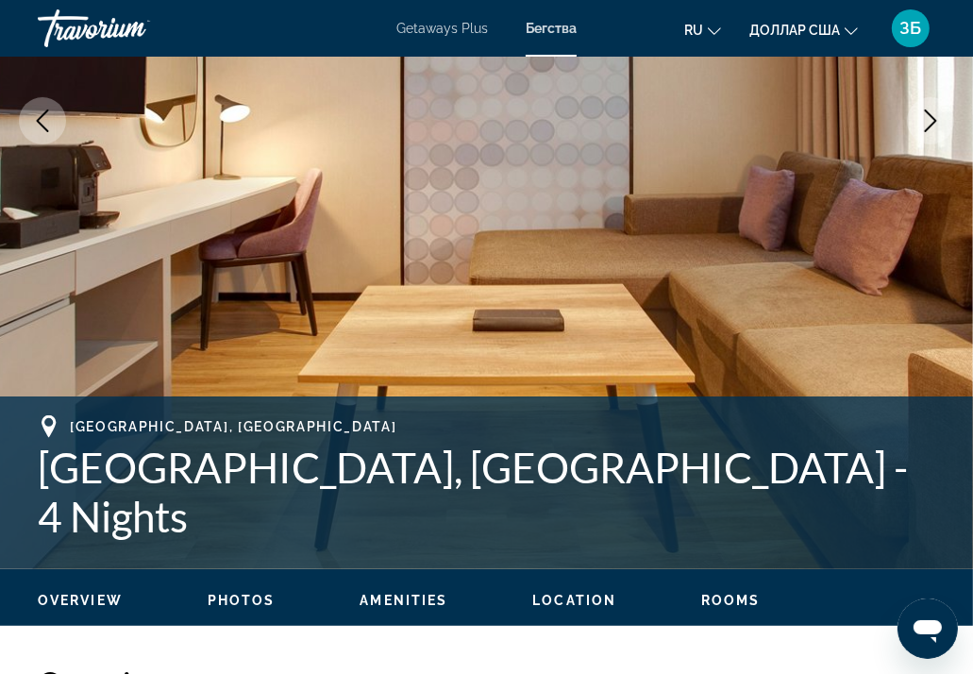
scroll to position [472, 0]
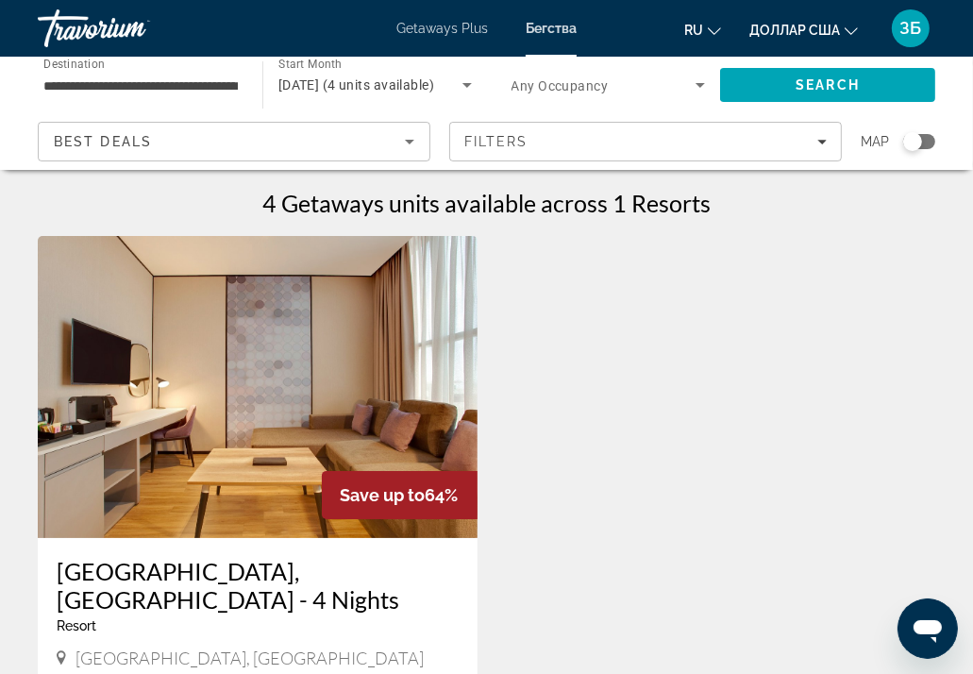
click at [172, 133] on div "Best Deals" at bounding box center [229, 141] width 351 height 23
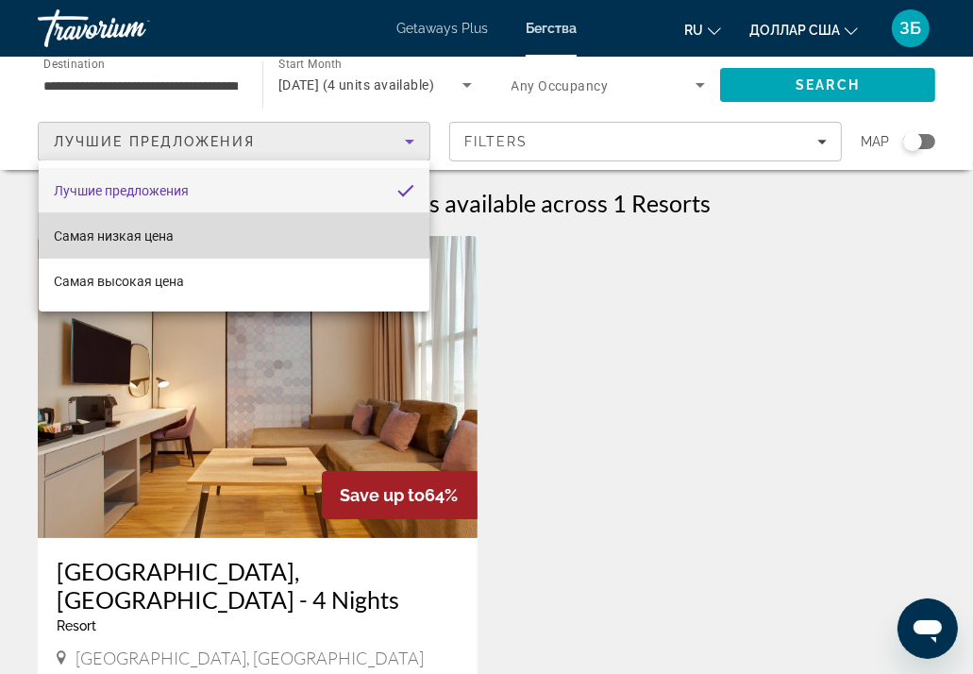
click at [194, 238] on mat-option "Самая низкая цена" at bounding box center [234, 235] width 391 height 45
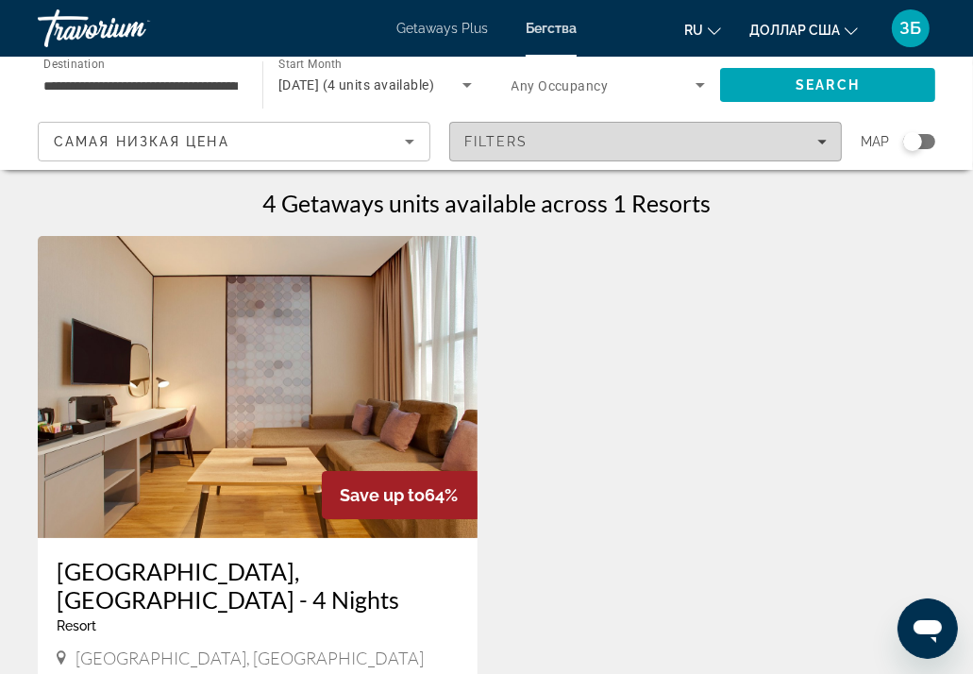
click at [665, 132] on span "Filters" at bounding box center [645, 141] width 391 height 45
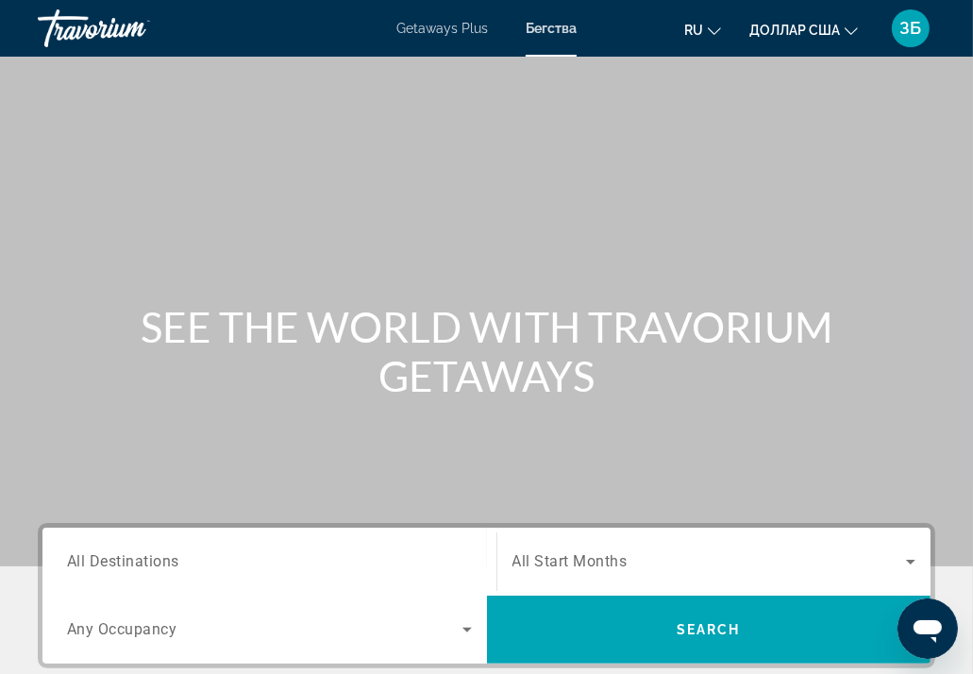
click at [427, 25] on font "Getaways Plus" at bounding box center [442, 28] width 92 height 15
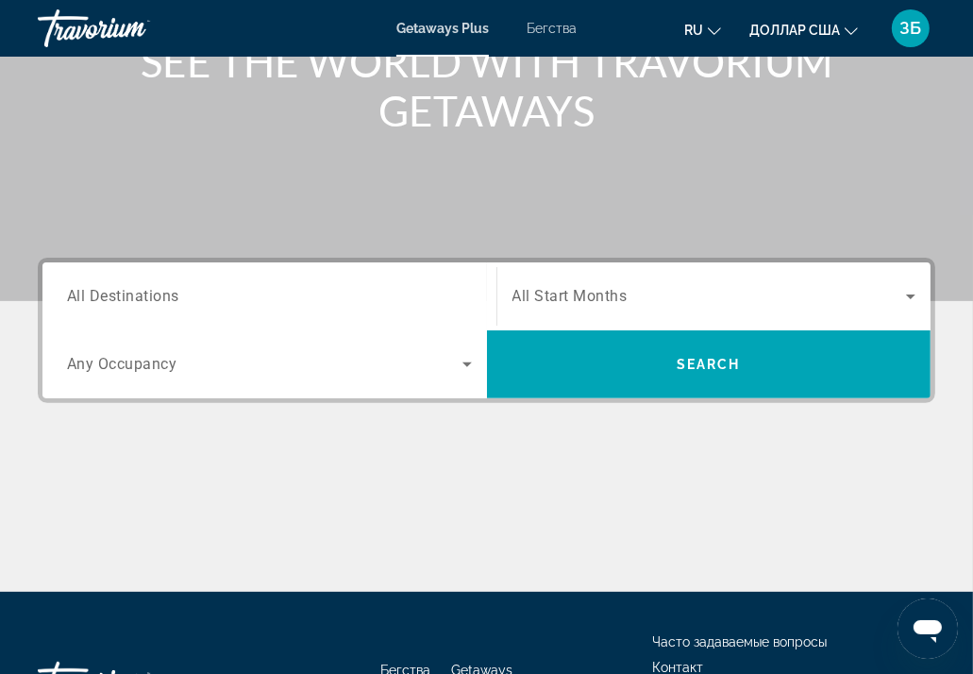
scroll to position [283, 0]
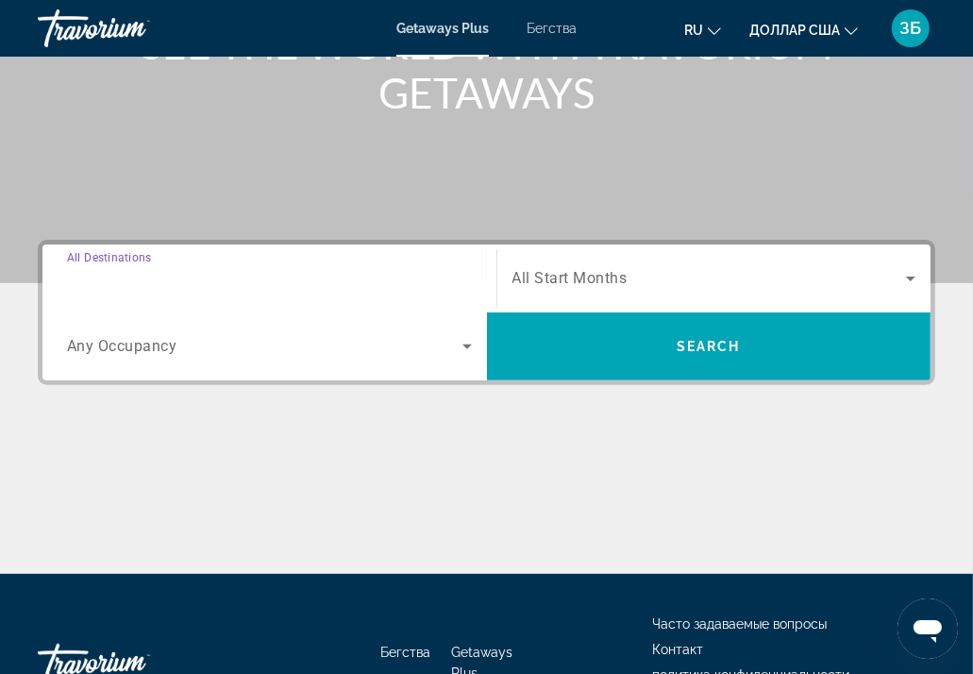
click at [198, 276] on input "Destination All Destinations" at bounding box center [269, 279] width 405 height 23
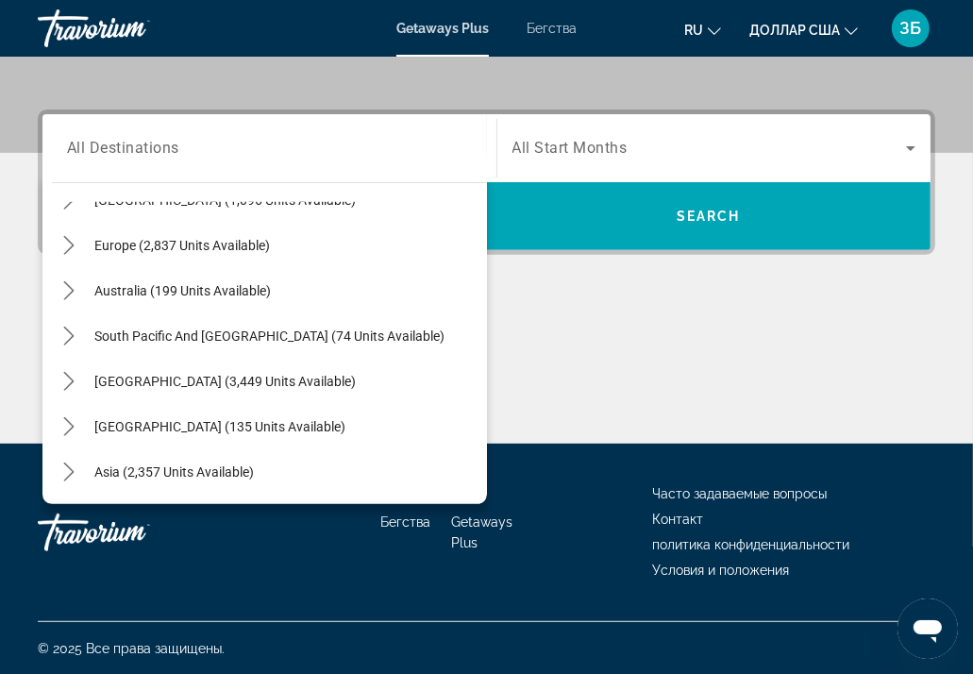
scroll to position [306, 0]
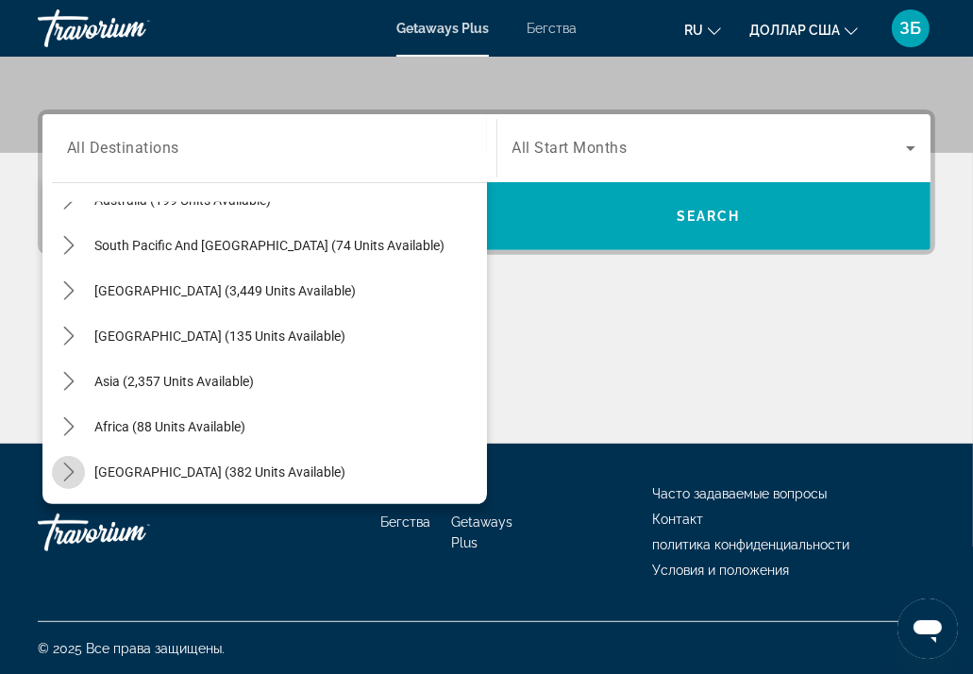
click at [65, 467] on icon "Toggle Middle East (382 units available) submenu" at bounding box center [68, 472] width 19 height 19
